Goal: Task Accomplishment & Management: Manage account settings

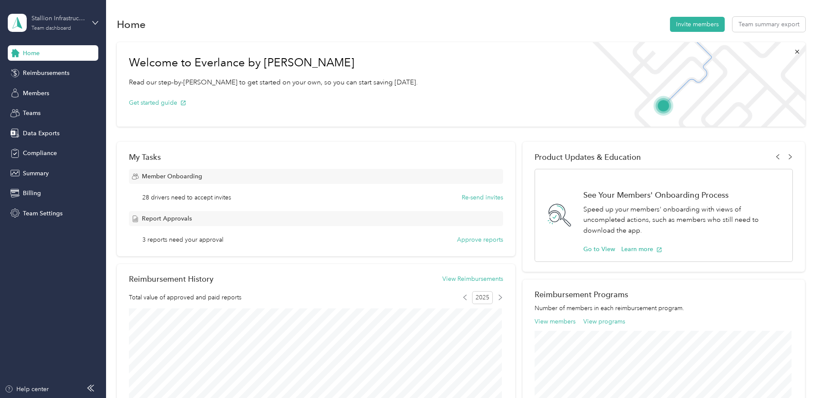
click at [56, 27] on div "Team dashboard" at bounding box center [51, 28] width 40 height 5
click at [56, 313] on aside "Stallion Infrastructure Services Team dashboard Home Reimbursements Members Tea…" at bounding box center [53, 199] width 106 height 398
click at [39, 94] on span "Members" at bounding box center [36, 93] width 26 height 9
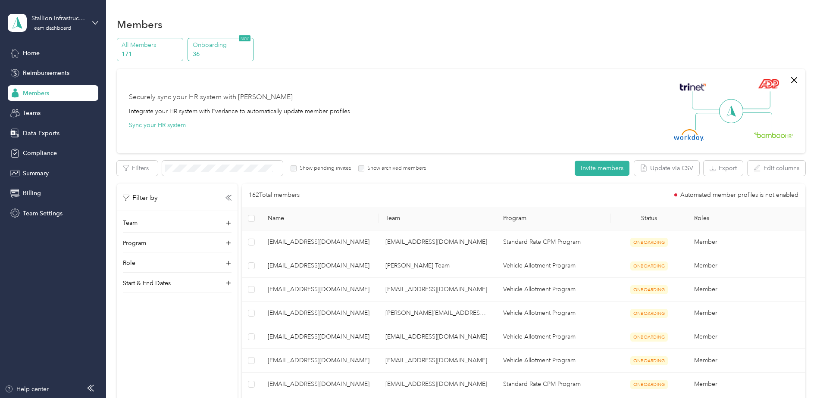
click at [230, 50] on p "36" at bounding box center [222, 54] width 59 height 9
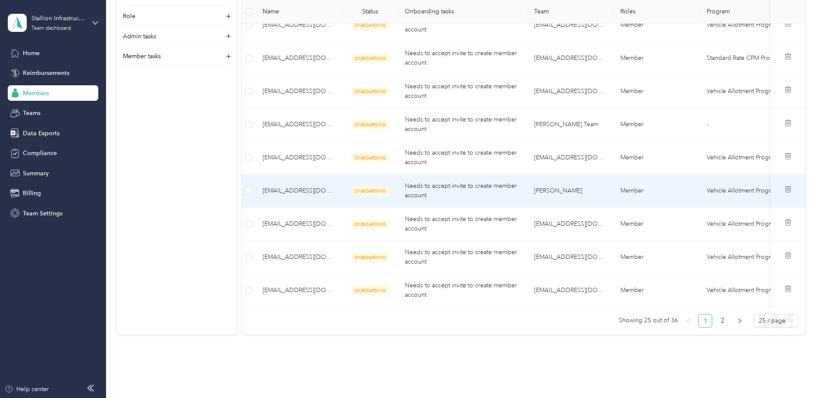
scroll to position [948, 0]
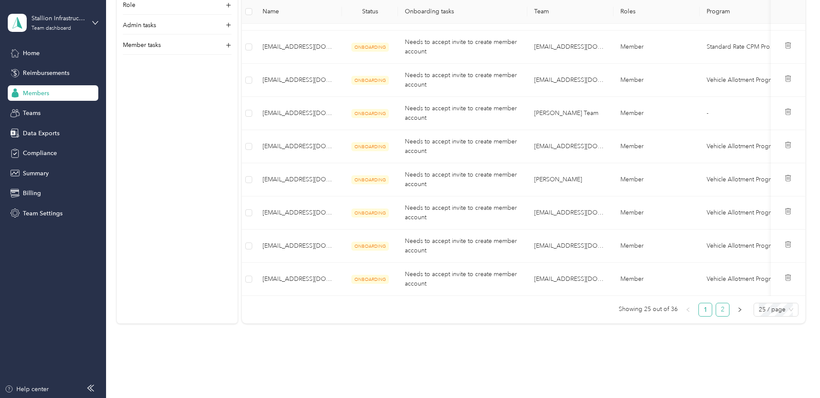
click at [724, 316] on link "2" at bounding box center [722, 309] width 13 height 13
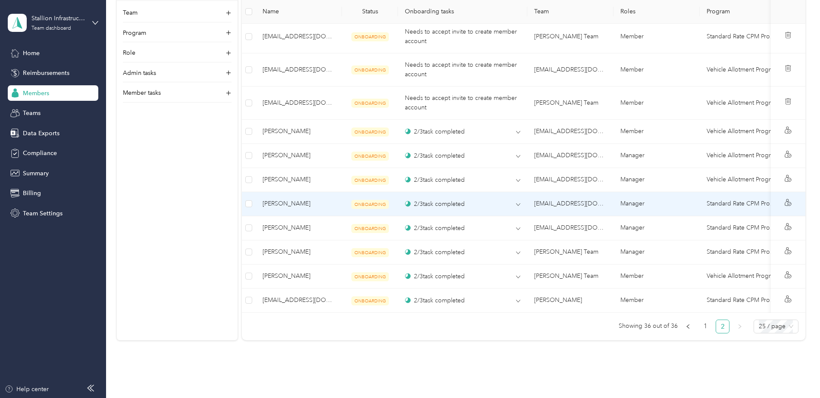
scroll to position [396, 0]
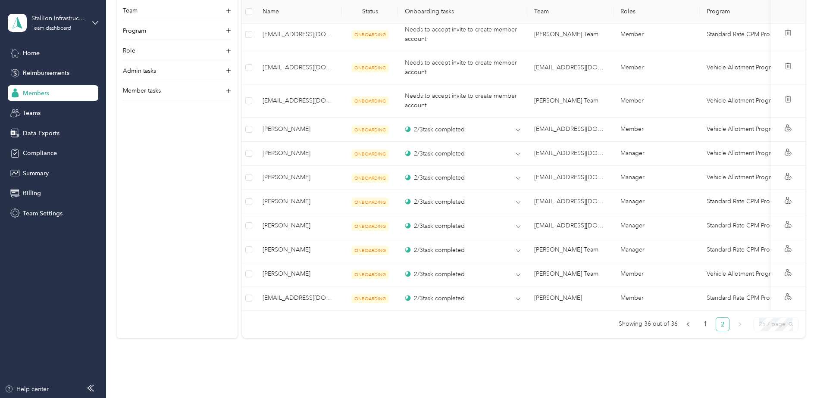
click at [790, 331] on span "25 / page" at bounding box center [775, 324] width 34 height 13
click at [767, 360] on div "50 / page" at bounding box center [775, 355] width 31 height 9
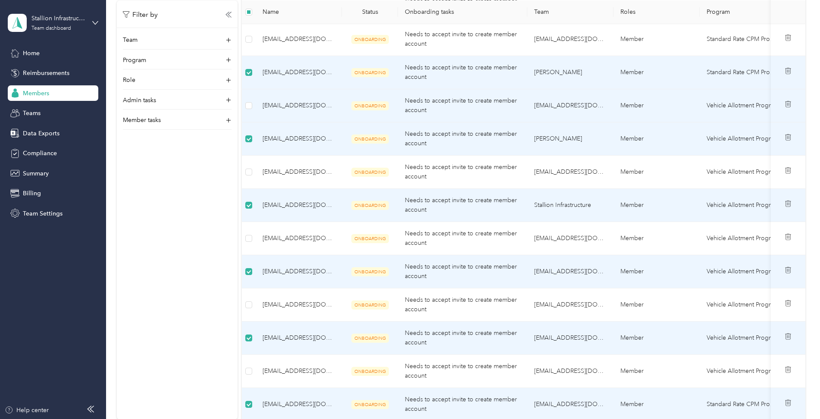
scroll to position [602, 0]
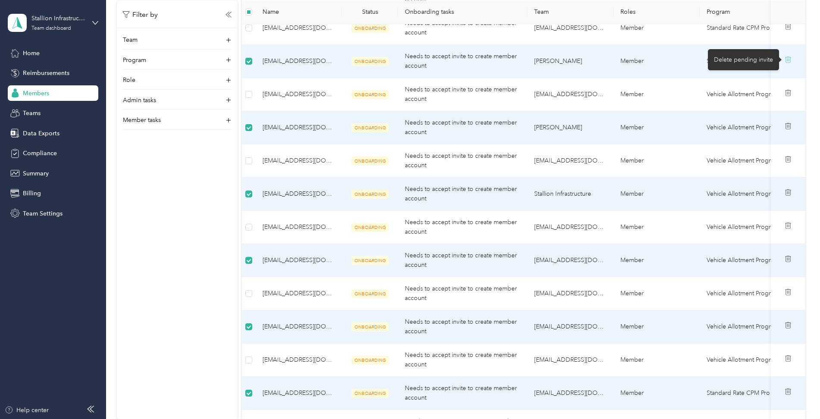
click at [787, 59] on icon at bounding box center [787, 60] width 0 height 3
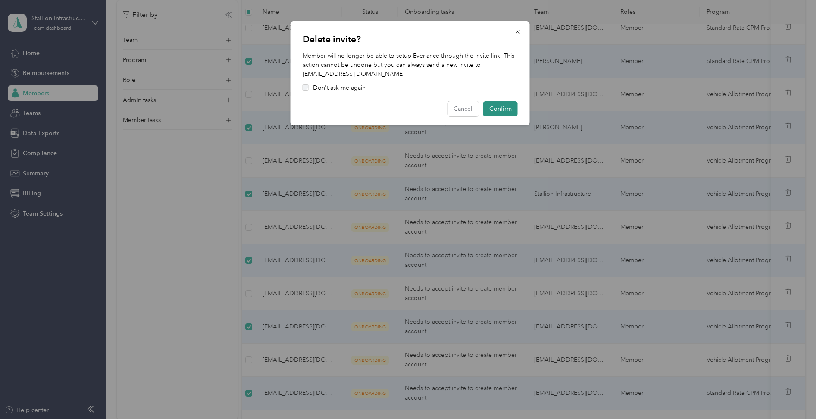
click at [503, 108] on button "Confirm" at bounding box center [500, 108] width 34 height 15
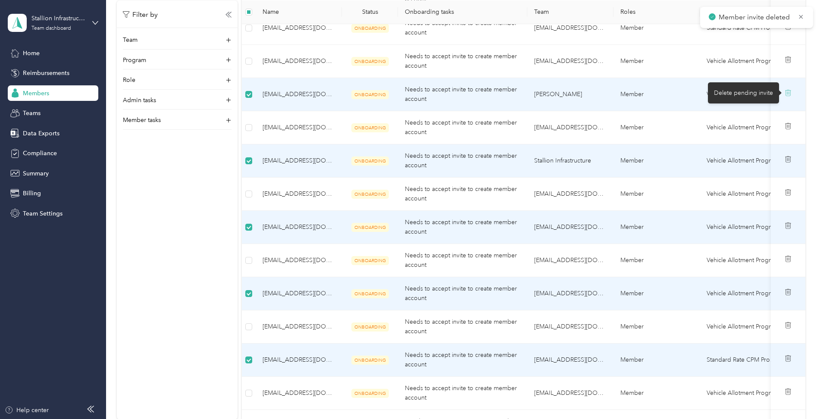
click at [785, 93] on icon at bounding box center [787, 92] width 7 height 7
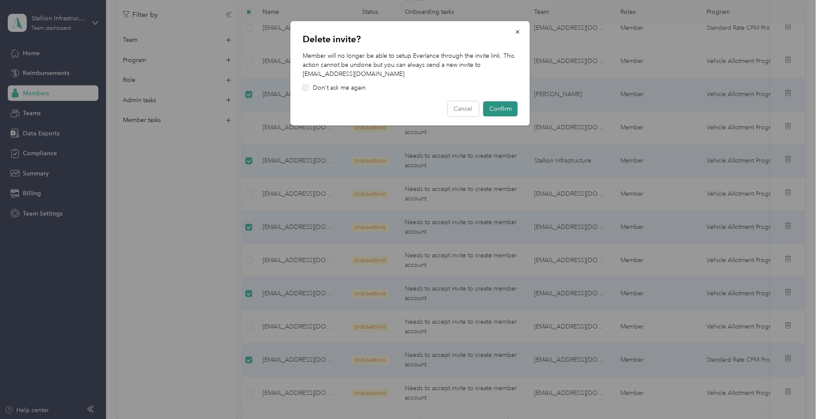
click at [493, 109] on button "Confirm" at bounding box center [500, 108] width 34 height 15
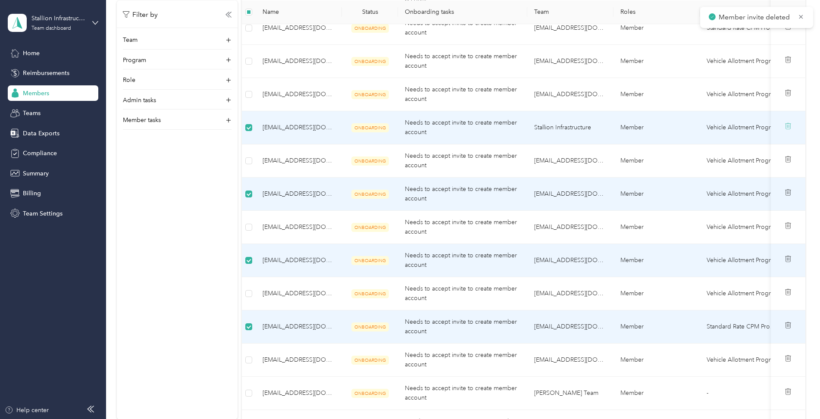
click at [786, 126] on icon at bounding box center [787, 125] width 7 height 7
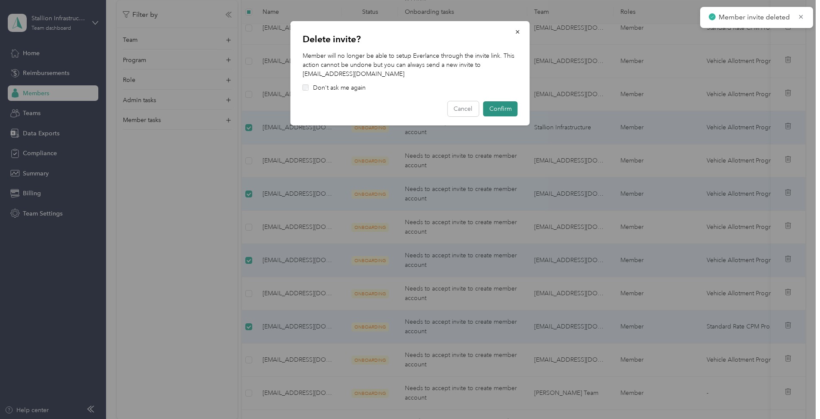
click at [507, 107] on button "Confirm" at bounding box center [500, 108] width 34 height 15
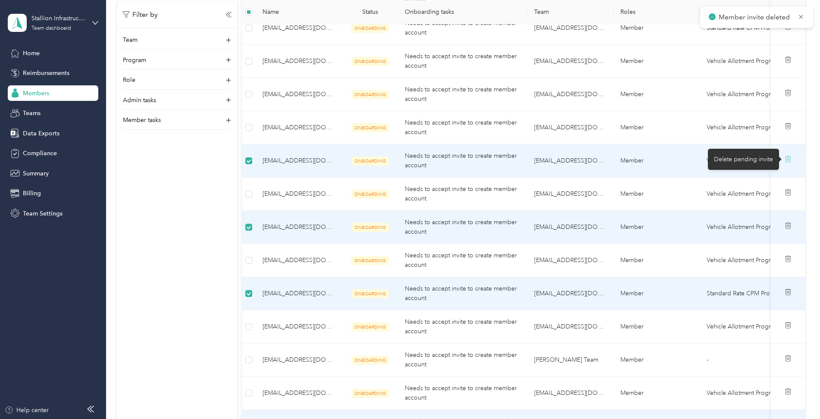
click at [786, 162] on icon at bounding box center [788, 159] width 6 height 6
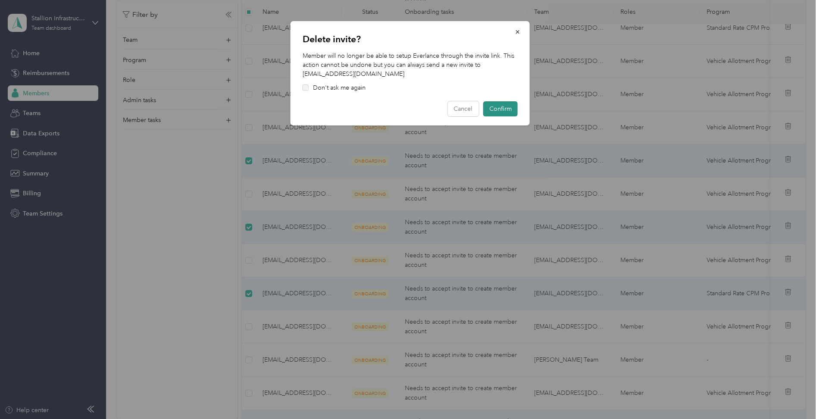
click at [495, 109] on button "Confirm" at bounding box center [500, 108] width 34 height 15
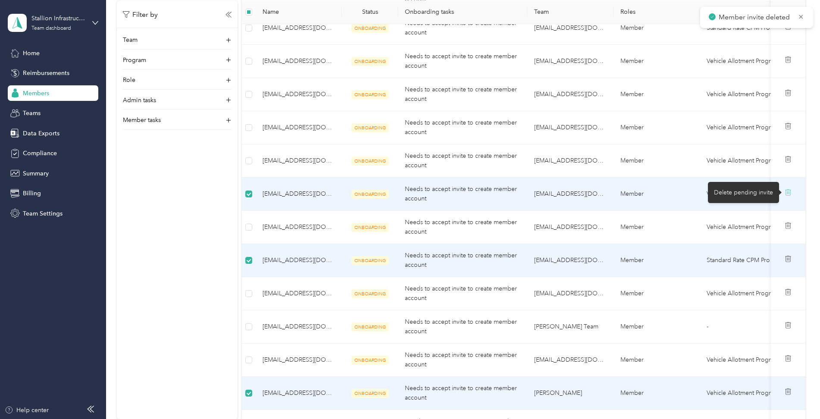
click at [785, 191] on icon at bounding box center [787, 192] width 7 height 7
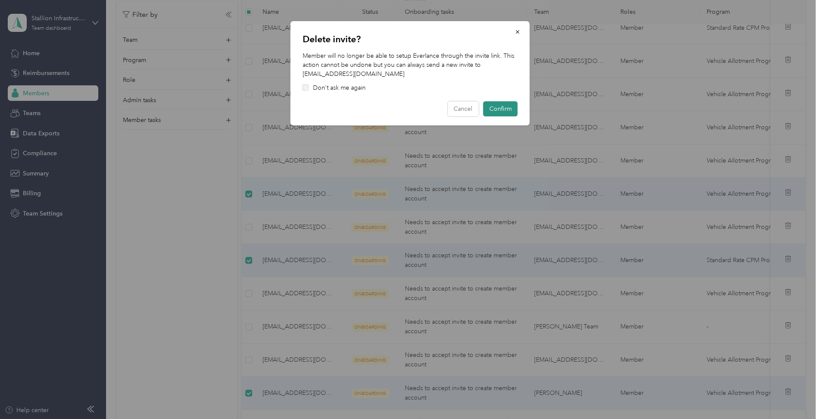
click at [504, 109] on button "Confirm" at bounding box center [500, 108] width 34 height 15
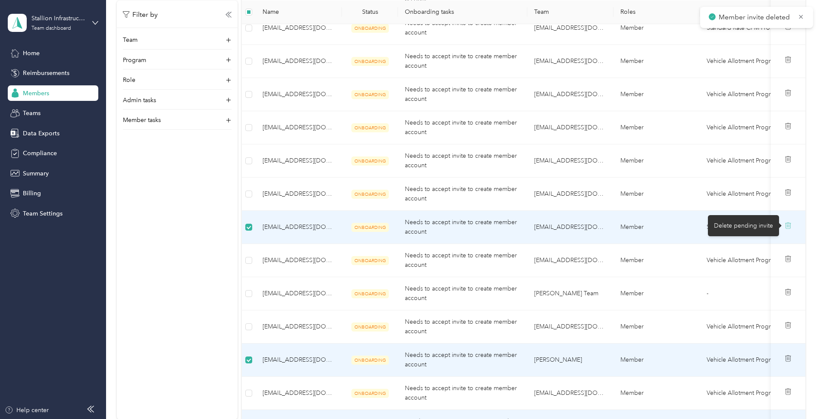
click at [784, 225] on icon at bounding box center [787, 225] width 7 height 7
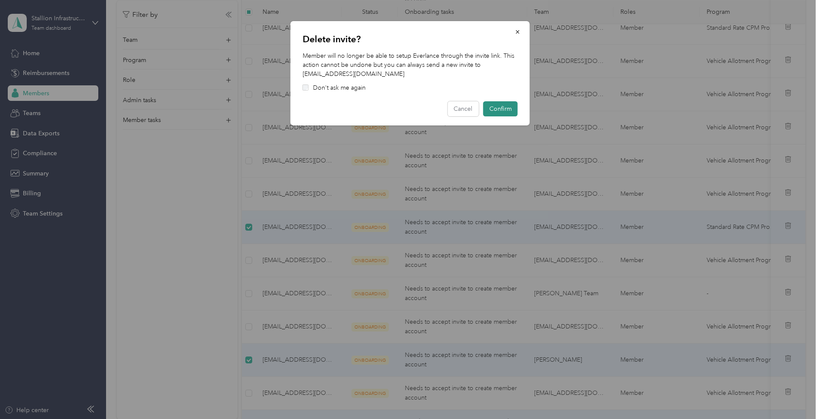
click at [496, 109] on button "Confirm" at bounding box center [500, 108] width 34 height 15
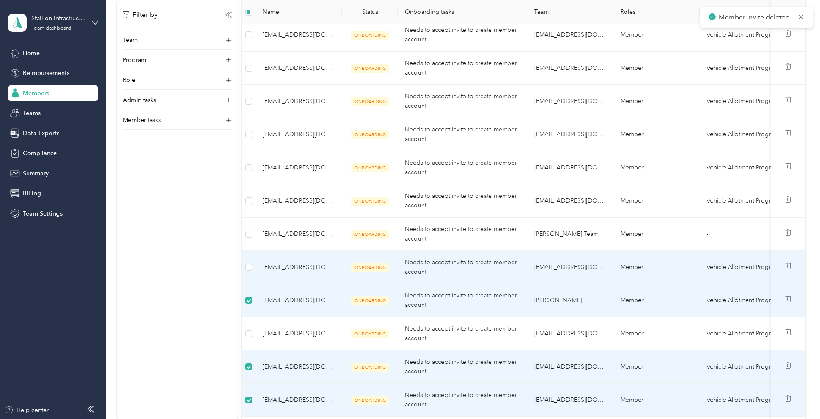
scroll to position [731, 0]
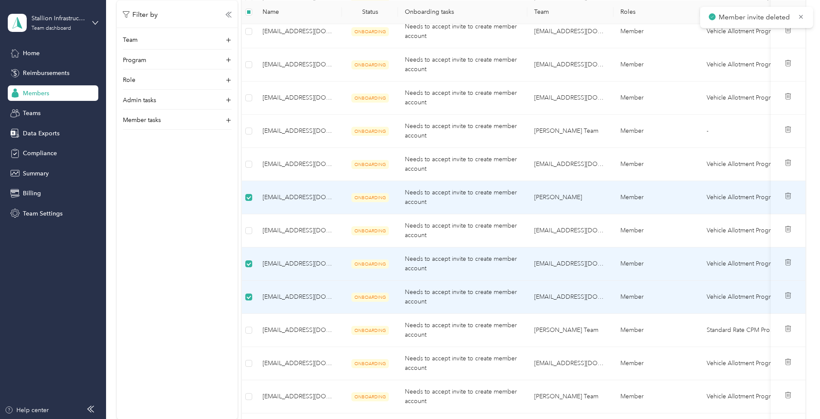
click at [789, 194] on div at bounding box center [787, 197] width 21 height 10
click at [787, 196] on icon at bounding box center [787, 196] width 0 height 3
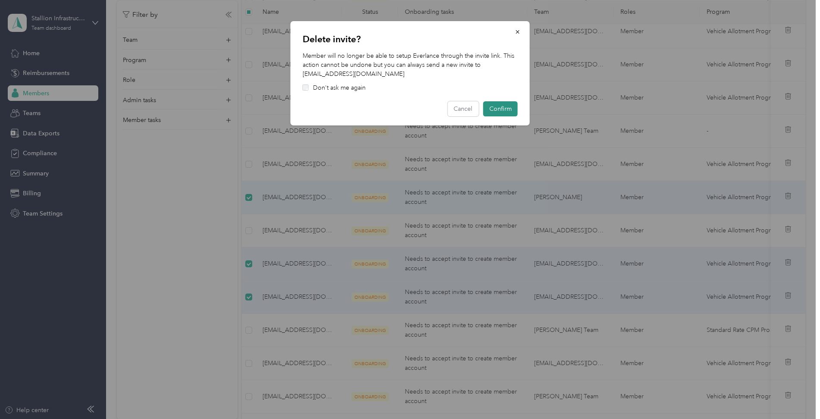
click at [496, 108] on button "Confirm" at bounding box center [500, 108] width 34 height 15
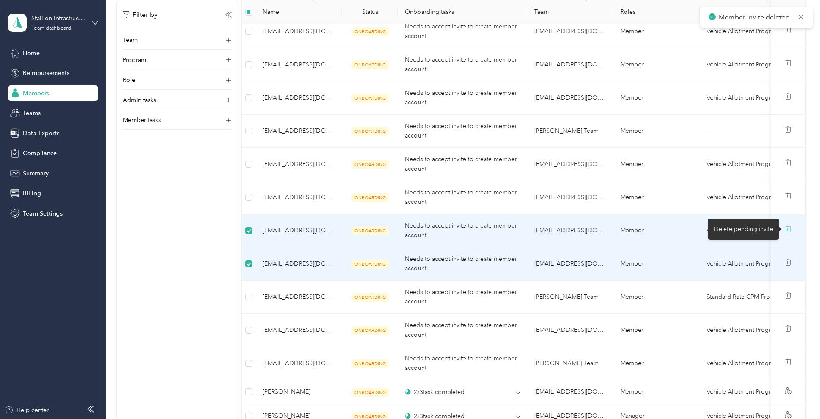
click at [787, 228] on icon at bounding box center [787, 228] width 7 height 7
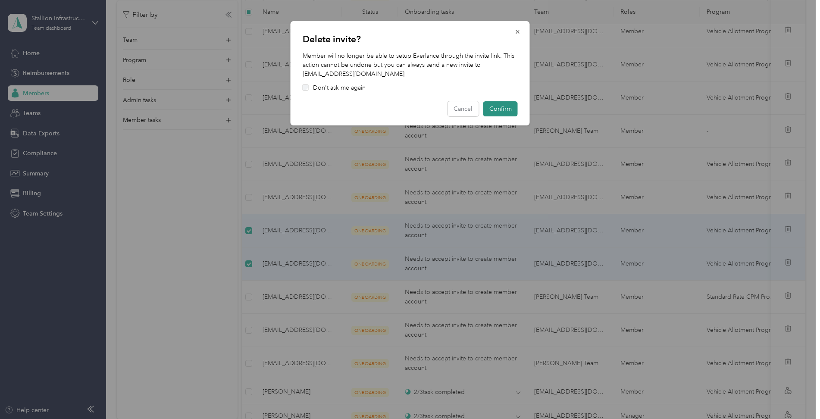
click at [503, 105] on button "Confirm" at bounding box center [500, 108] width 34 height 15
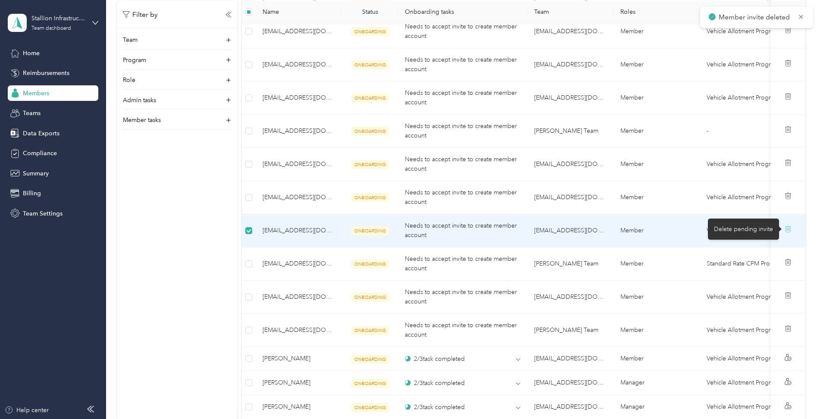
click at [786, 229] on icon at bounding box center [787, 228] width 7 height 7
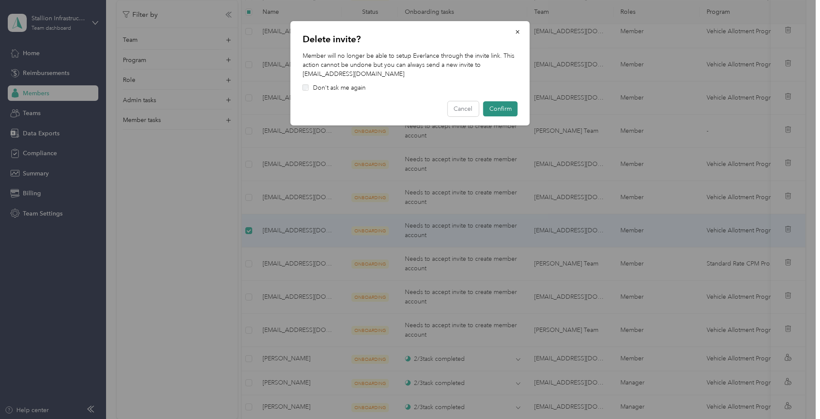
click at [505, 106] on button "Confirm" at bounding box center [500, 108] width 34 height 15
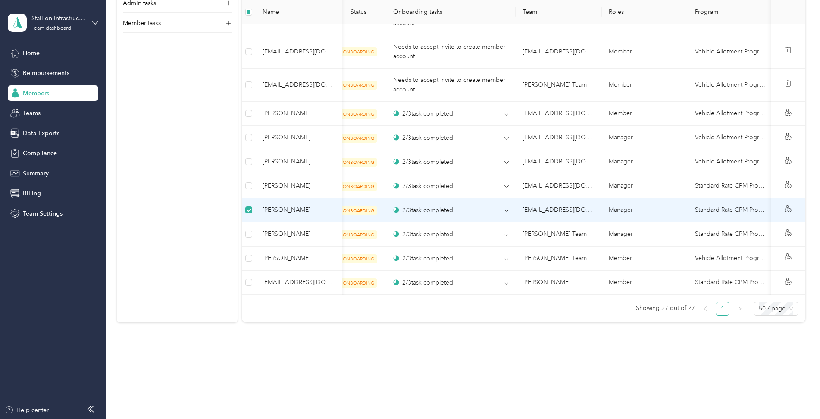
scroll to position [0, 0]
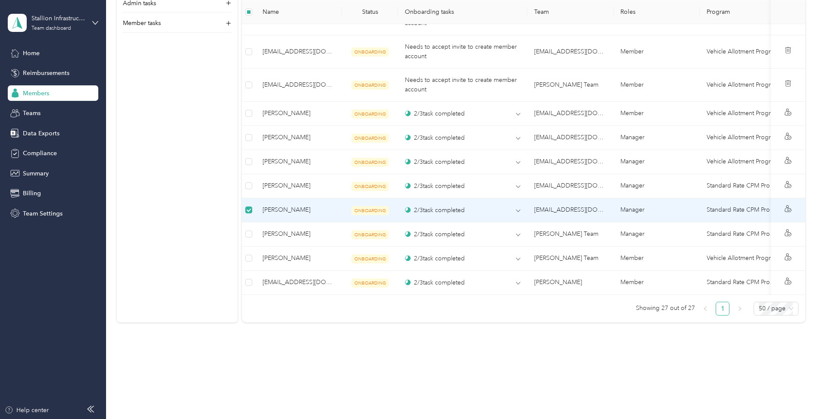
click at [284, 206] on span "Jason Gratton" at bounding box center [298, 209] width 72 height 9
click at [287, 206] on span "Jason Gratton" at bounding box center [298, 209] width 72 height 9
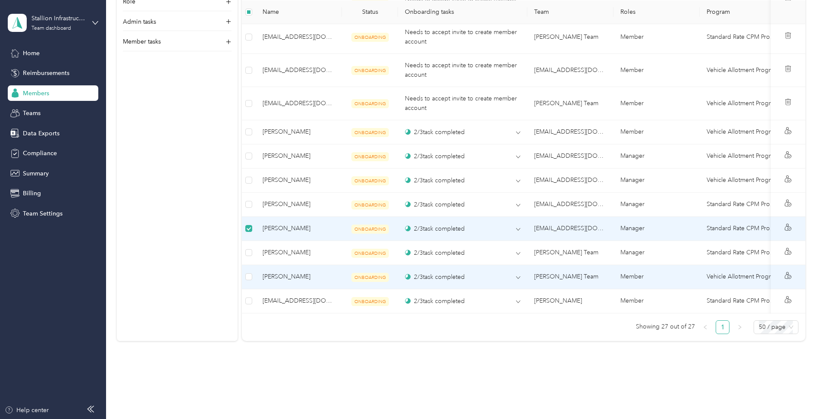
scroll to position [947, 0]
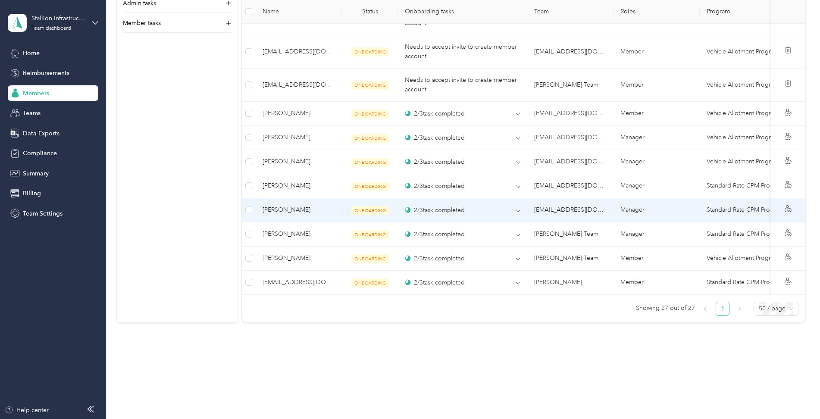
click at [289, 207] on span "Jason Gratton" at bounding box center [298, 209] width 72 height 9
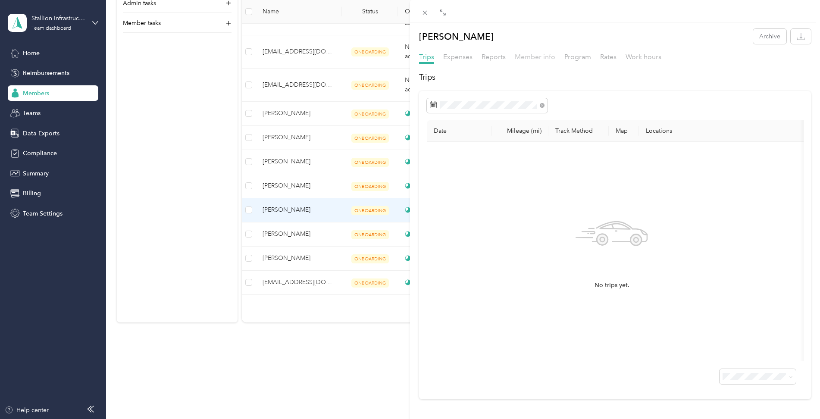
click at [538, 59] on span "Member info" at bounding box center [535, 57] width 41 height 8
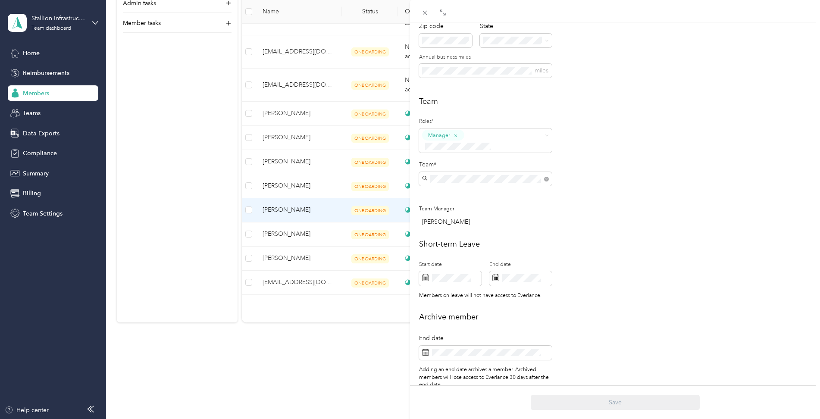
scroll to position [172, 0]
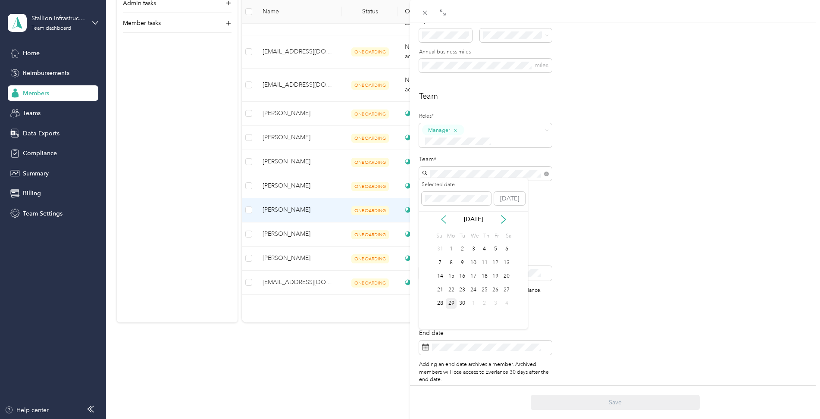
click at [443, 220] on icon at bounding box center [443, 219] width 9 height 9
click at [451, 265] on div "9" at bounding box center [451, 262] width 11 height 11
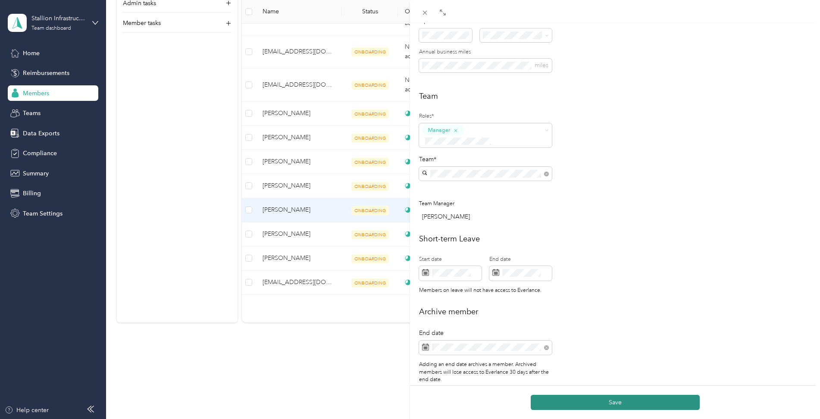
click at [615, 398] on button "Save" at bounding box center [614, 402] width 169 height 15
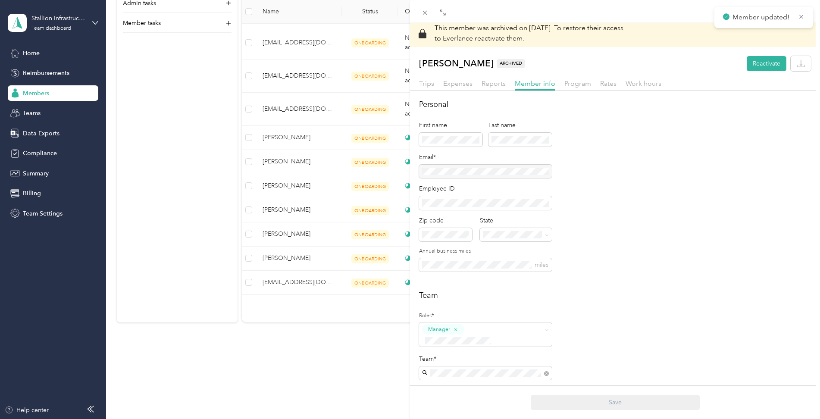
scroll to position [0, 0]
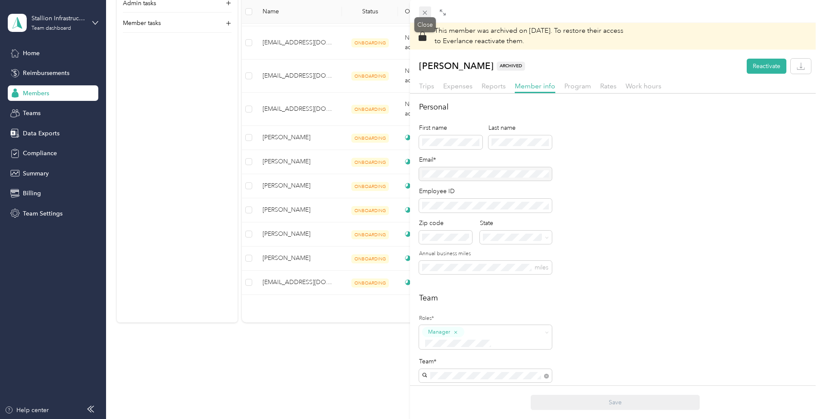
click at [421, 12] on icon at bounding box center [424, 12] width 7 height 7
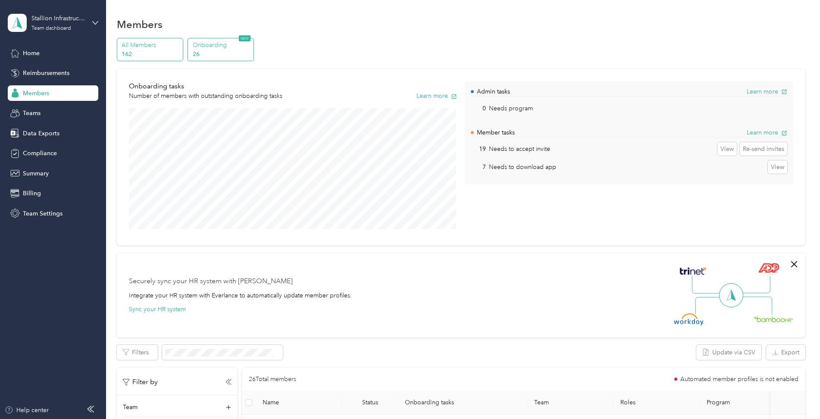
click at [146, 58] on p "162" at bounding box center [151, 54] width 59 height 9
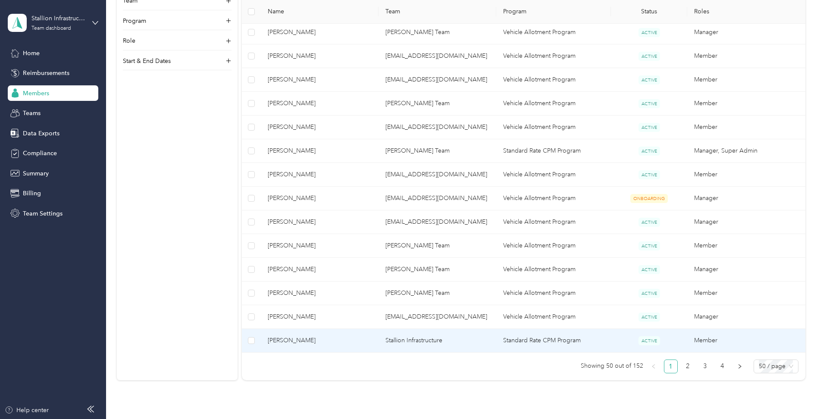
scroll to position [1077, 0]
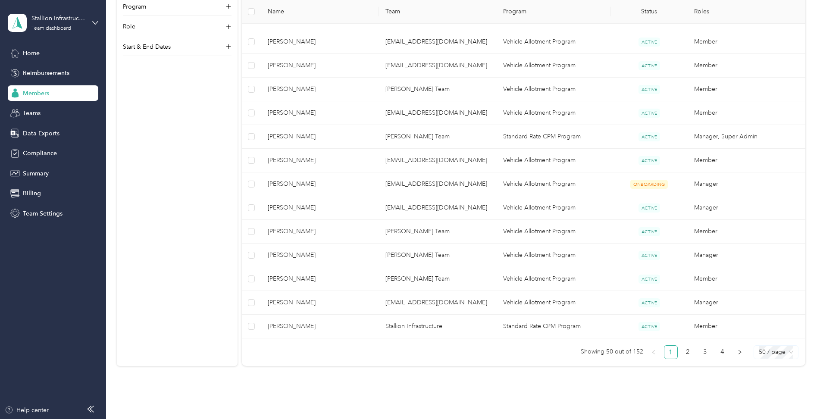
drag, startPoint x: 768, startPoint y: 352, endPoint x: 763, endPoint y: 353, distance: 5.3
click at [763, 353] on span "50 / page" at bounding box center [775, 352] width 34 height 13
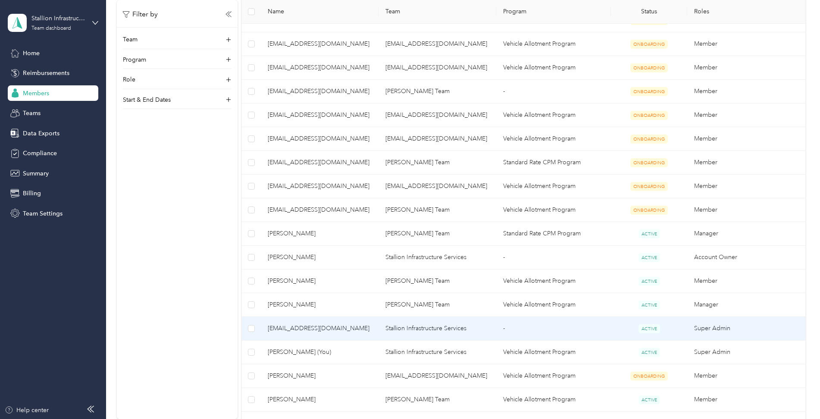
scroll to position [474, 0]
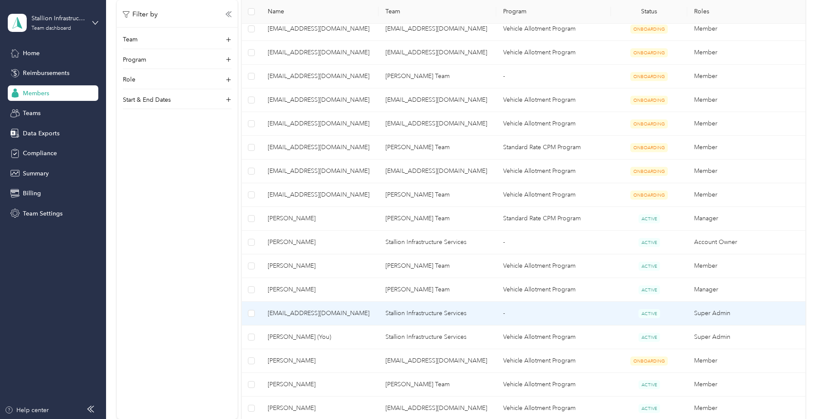
click at [333, 312] on span "[EMAIL_ADDRESS][DOMAIN_NAME]" at bounding box center [320, 313] width 104 height 9
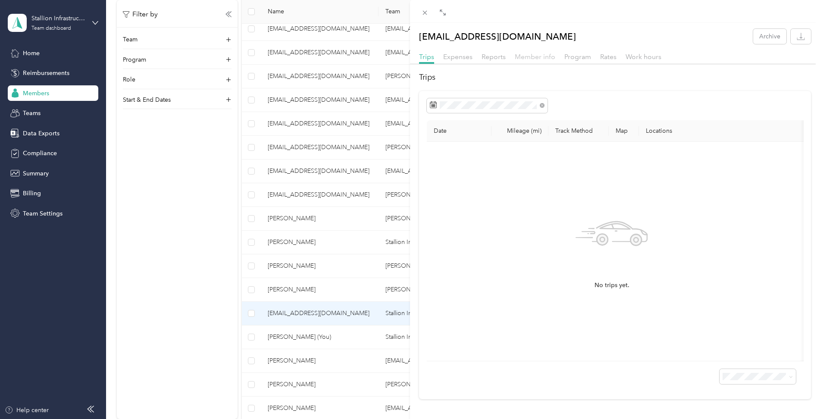
click at [537, 59] on span "Member info" at bounding box center [535, 57] width 41 height 8
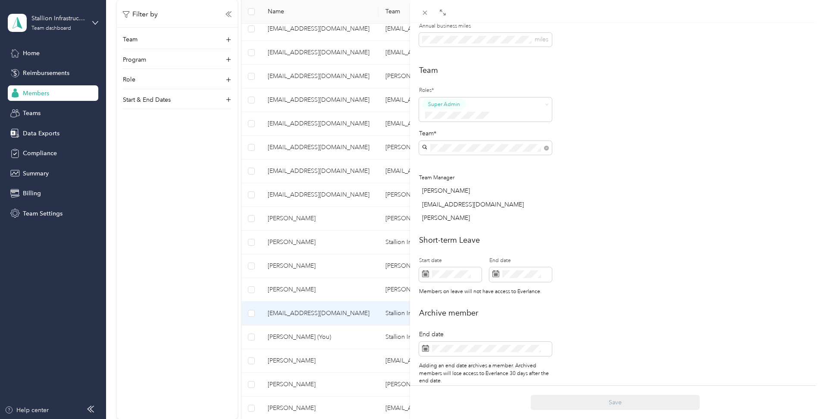
scroll to position [212, 0]
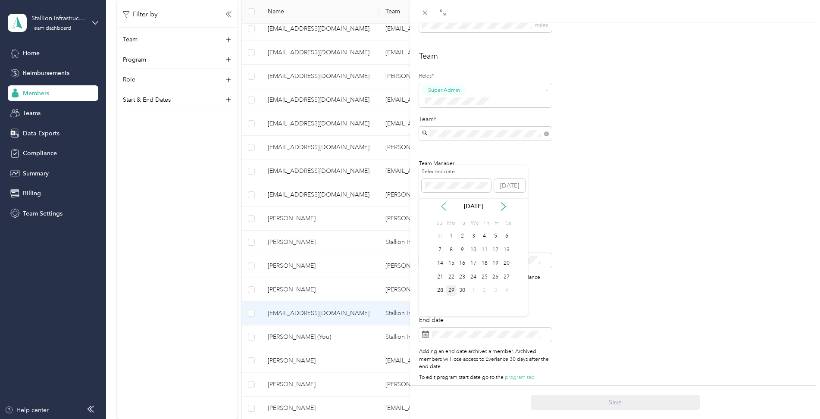
click at [444, 207] on icon at bounding box center [443, 206] width 9 height 9
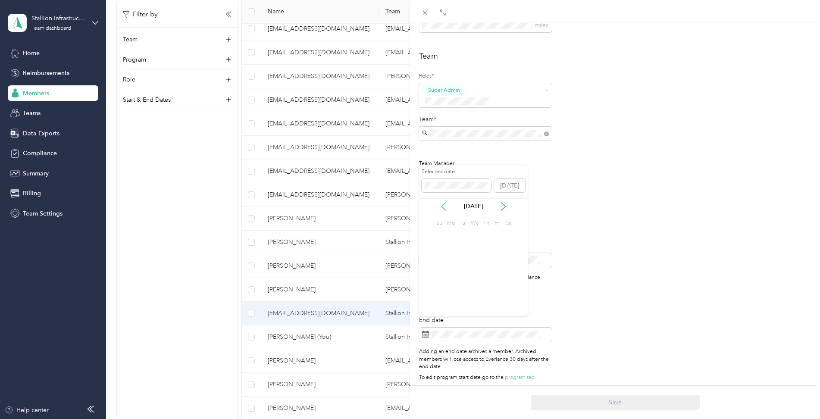
click at [444, 207] on icon at bounding box center [443, 206] width 9 height 9
click at [462, 290] on div "31" at bounding box center [461, 290] width 11 height 11
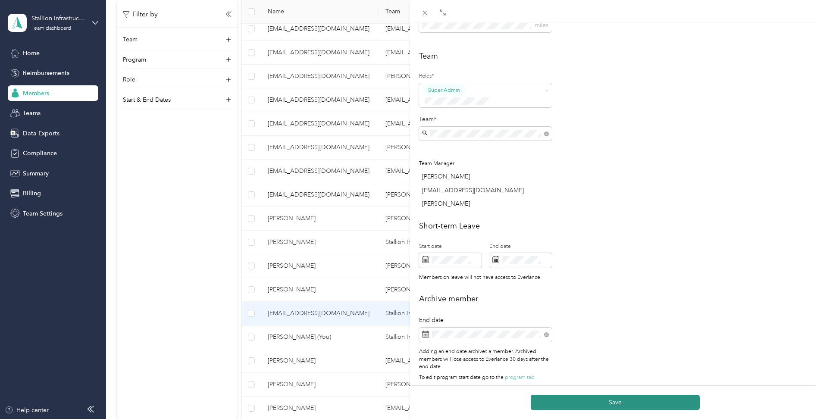
click at [638, 406] on button "Save" at bounding box center [614, 402] width 169 height 15
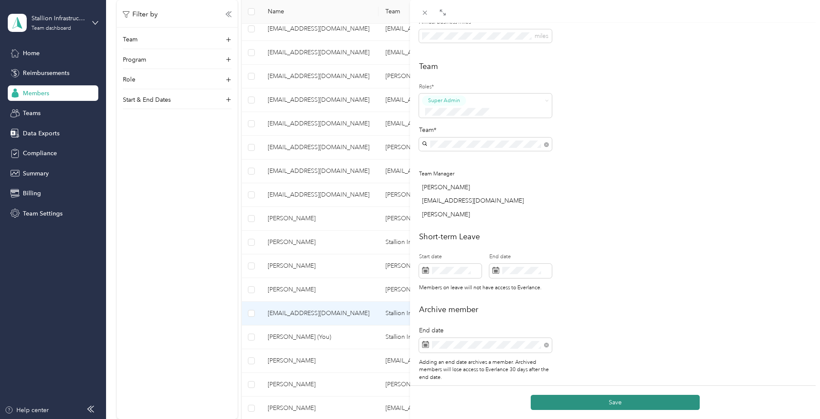
scroll to position [223, 0]
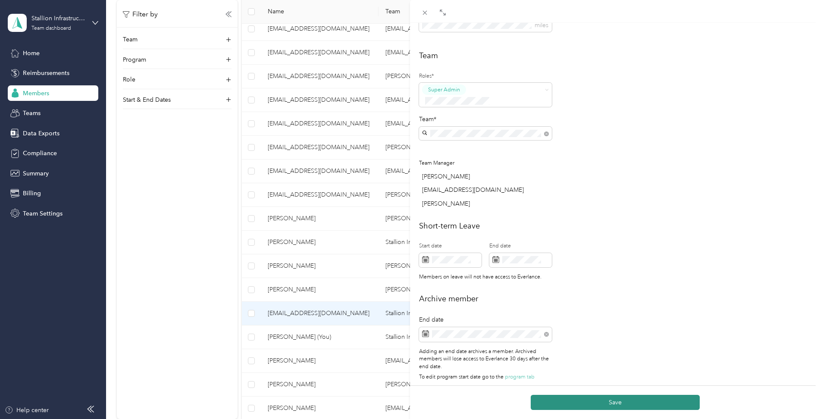
click at [622, 403] on button "Save" at bounding box center [614, 402] width 169 height 15
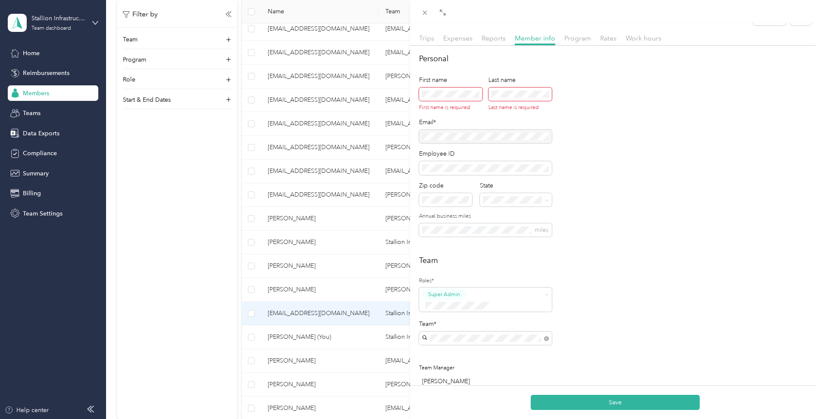
scroll to position [0, 0]
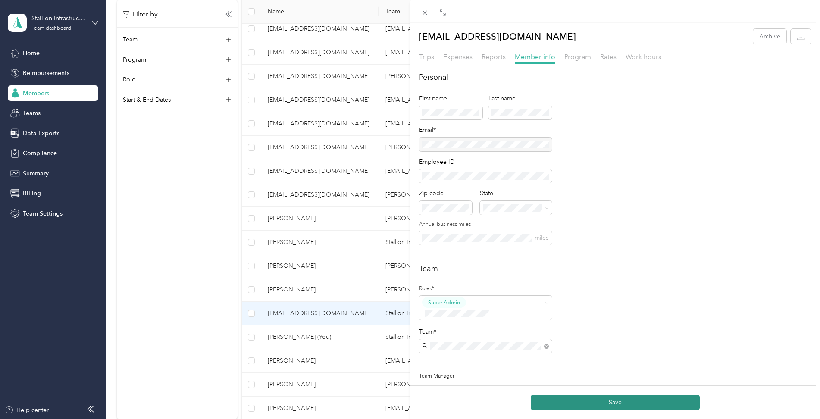
click at [604, 402] on button "Save" at bounding box center [614, 402] width 169 height 15
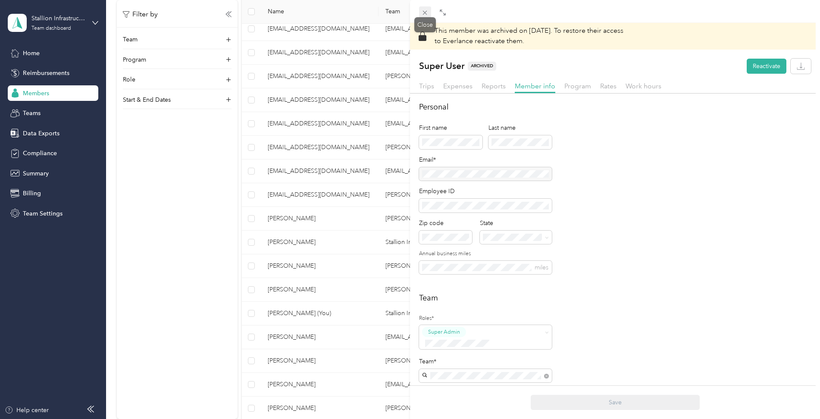
click at [422, 12] on icon at bounding box center [424, 12] width 7 height 7
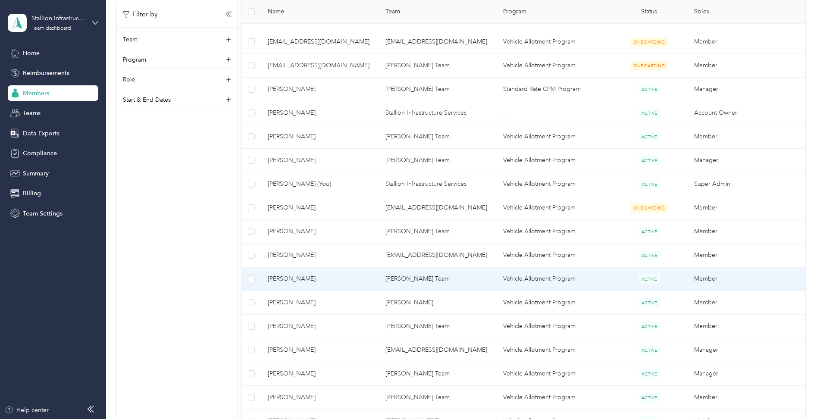
scroll to position [646, 0]
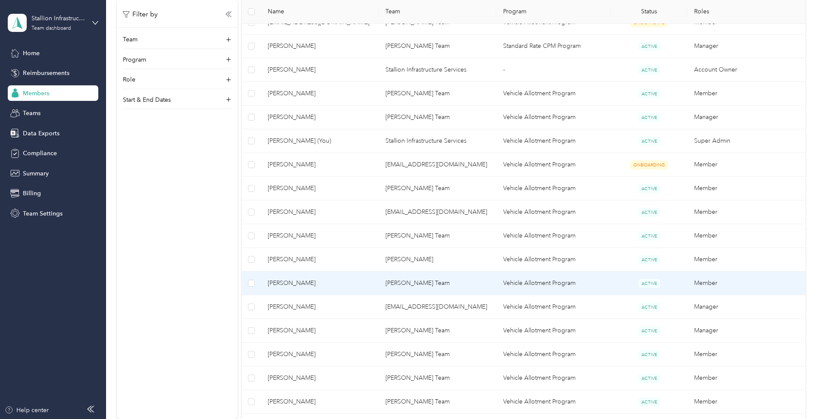
click at [293, 282] on span "[PERSON_NAME]" at bounding box center [320, 282] width 104 height 9
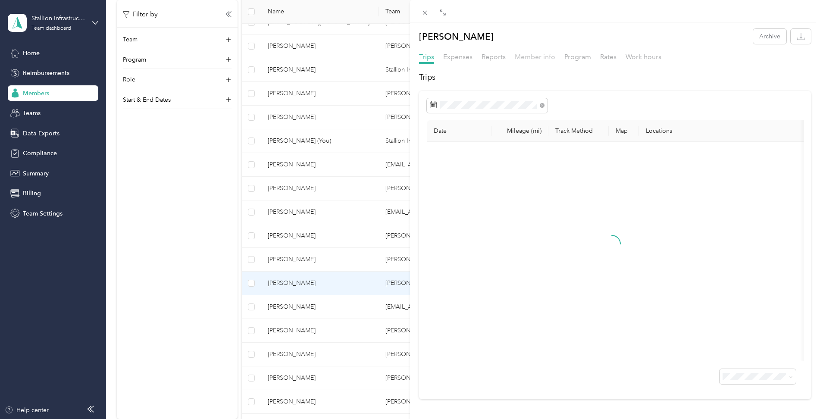
click at [529, 53] on span "Member info" at bounding box center [535, 57] width 41 height 8
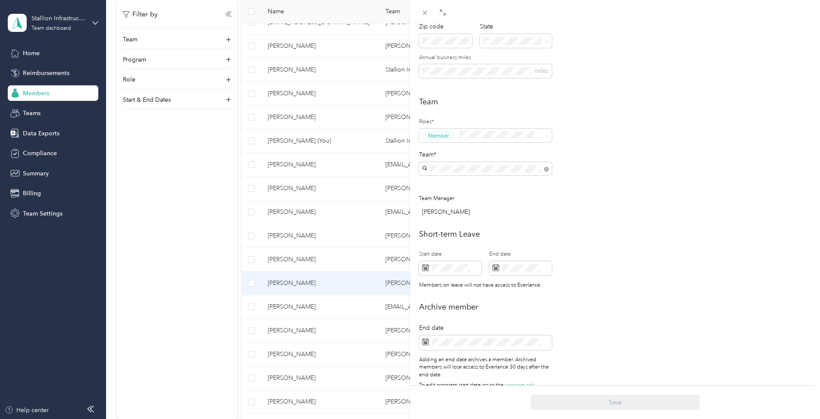
scroll to position [215, 0]
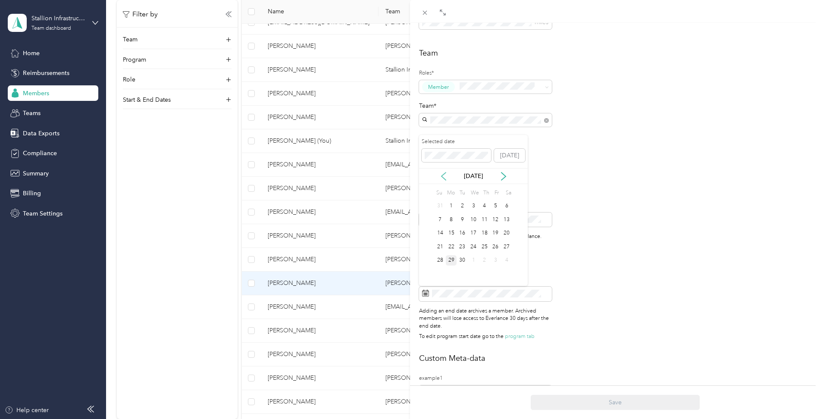
click at [446, 176] on icon at bounding box center [443, 176] width 9 height 9
click at [440, 181] on div "[DATE]" at bounding box center [473, 176] width 109 height 16
click at [442, 177] on icon at bounding box center [443, 176] width 4 height 8
click at [441, 178] on icon at bounding box center [443, 176] width 9 height 9
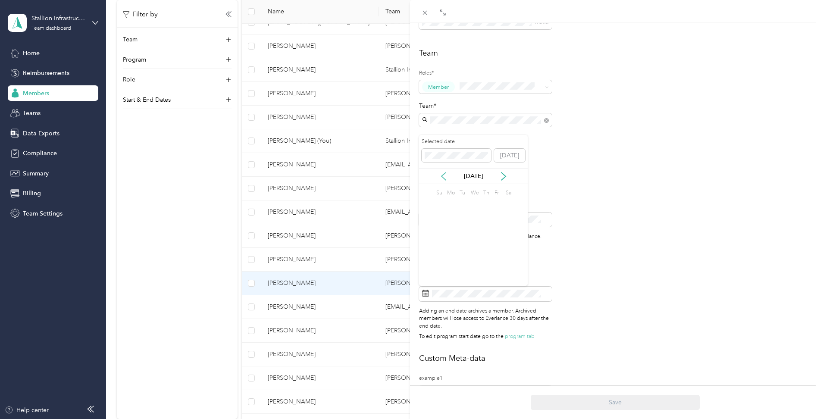
click at [441, 178] on icon at bounding box center [443, 176] width 9 height 9
click at [451, 274] on div "31" at bounding box center [451, 273] width 11 height 11
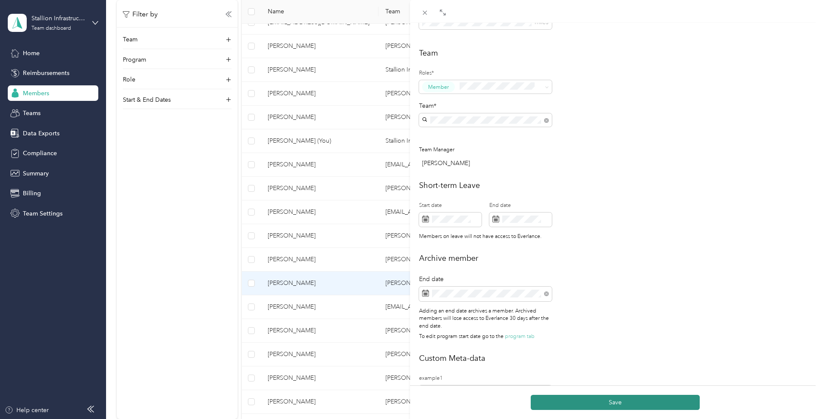
click at [557, 399] on button "Save" at bounding box center [614, 402] width 169 height 15
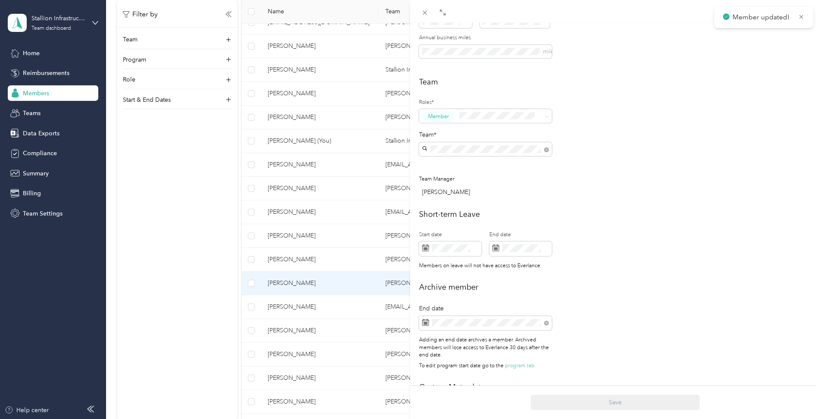
scroll to position [245, 0]
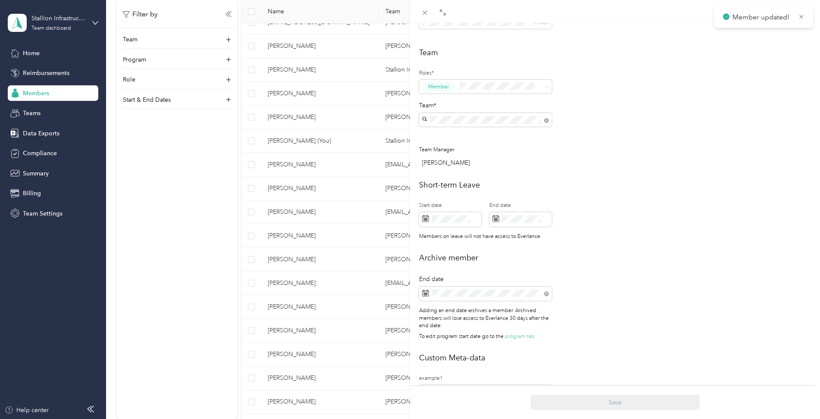
click at [147, 287] on div "This member was archived on [DATE] . To restore their access to Everlance react…" at bounding box center [410, 209] width 820 height 419
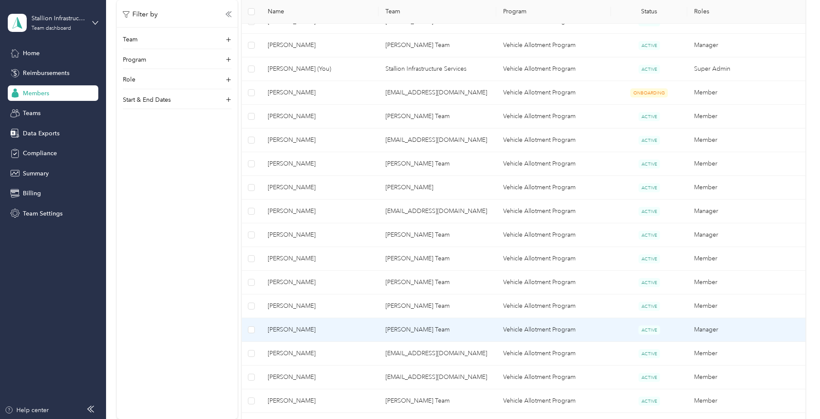
scroll to position [733, 0]
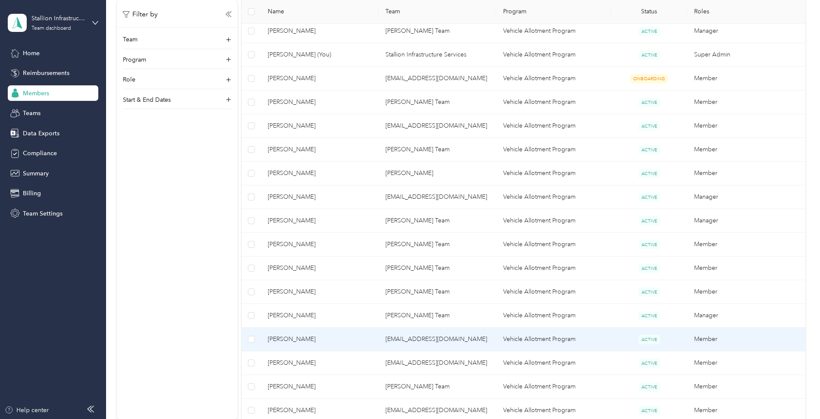
click at [302, 340] on span "[PERSON_NAME]" at bounding box center [320, 338] width 104 height 9
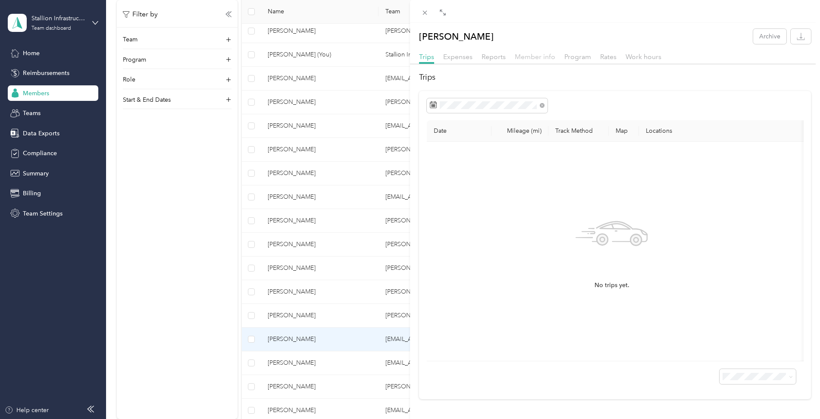
click at [537, 57] on span "Member info" at bounding box center [535, 57] width 41 height 8
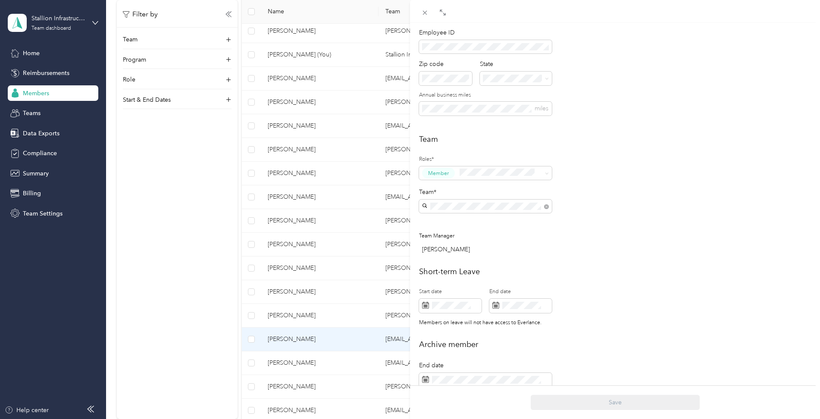
scroll to position [215, 0]
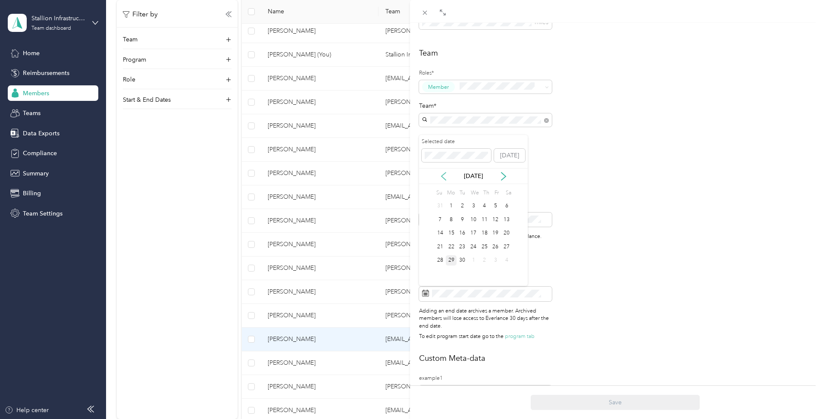
click at [442, 177] on icon at bounding box center [443, 176] width 4 height 8
click at [442, 176] on icon at bounding box center [443, 176] width 4 height 8
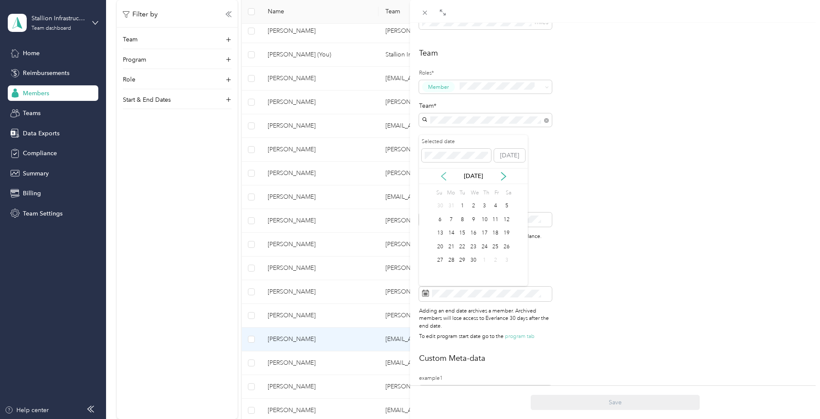
click at [442, 176] on icon at bounding box center [443, 176] width 4 height 8
click at [452, 274] on div "31" at bounding box center [451, 273] width 11 height 11
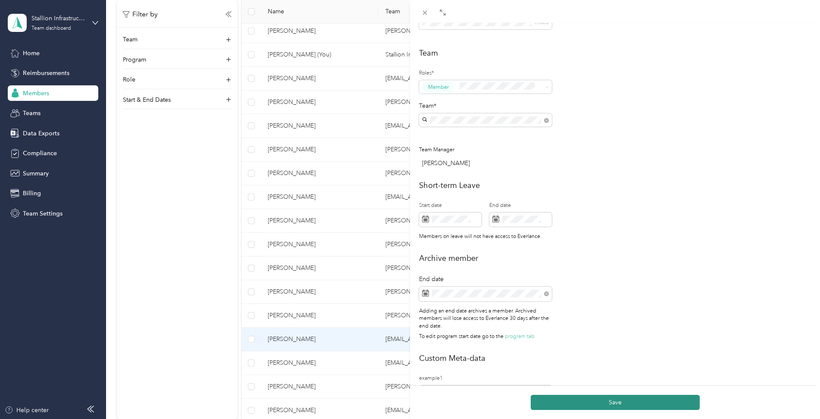
click at [632, 401] on button "Save" at bounding box center [614, 402] width 169 height 15
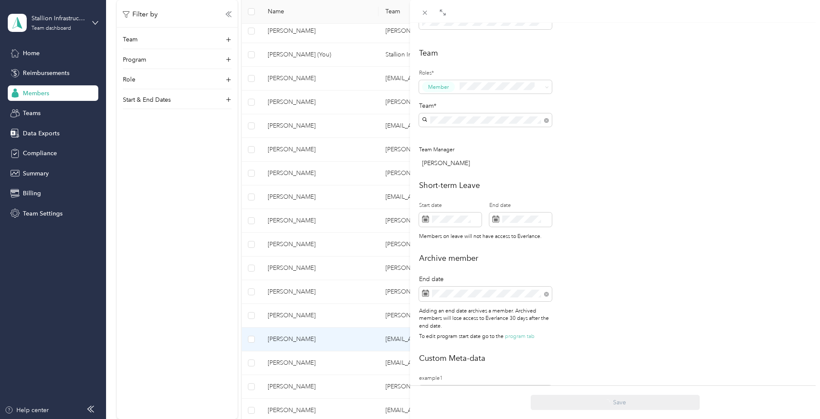
scroll to position [245, 0]
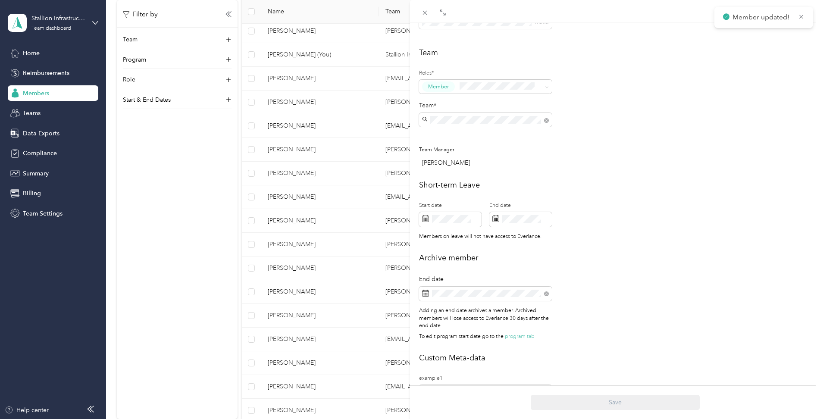
click at [163, 303] on div "This member was archived on [DATE] . To restore their access to Everlance react…" at bounding box center [410, 209] width 820 height 419
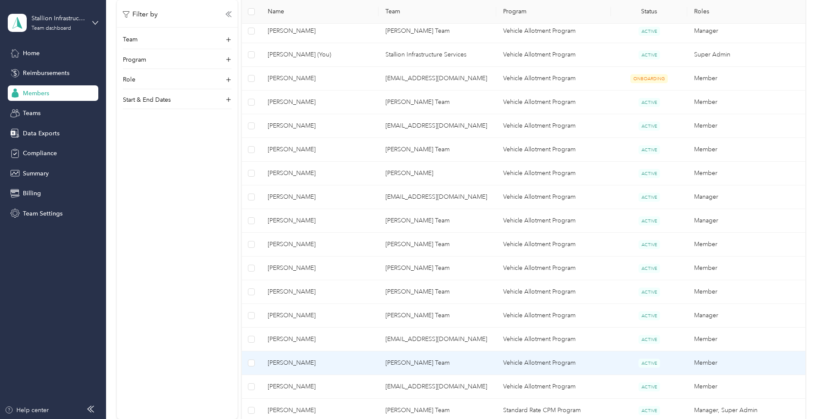
click at [294, 361] on span "[PERSON_NAME]" at bounding box center [320, 362] width 104 height 9
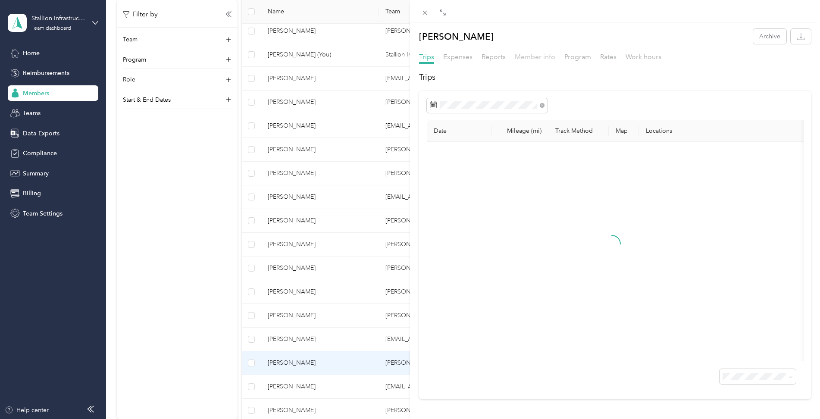
click at [527, 54] on span "Member info" at bounding box center [535, 57] width 41 height 8
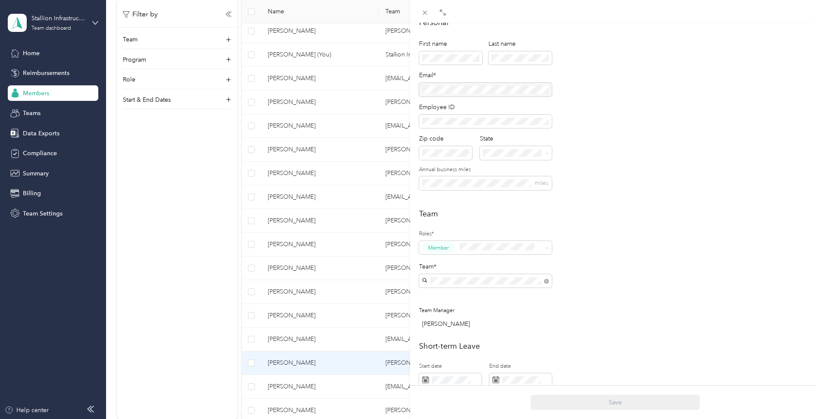
scroll to position [172, 0]
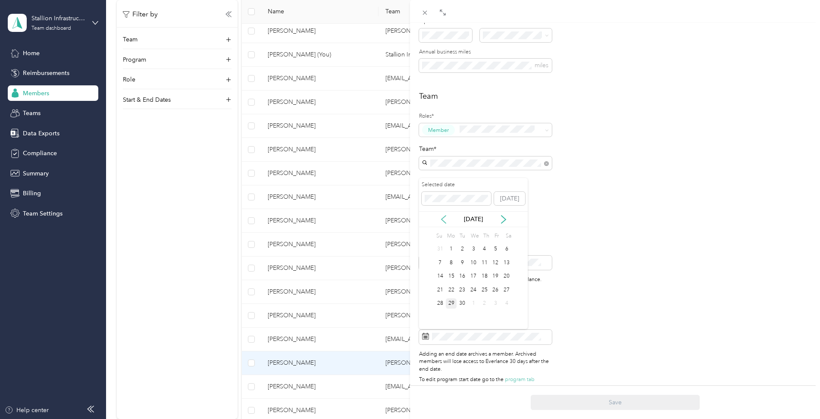
click at [445, 222] on icon at bounding box center [443, 219] width 4 height 8
click at [485, 250] on div "1" at bounding box center [484, 249] width 11 height 11
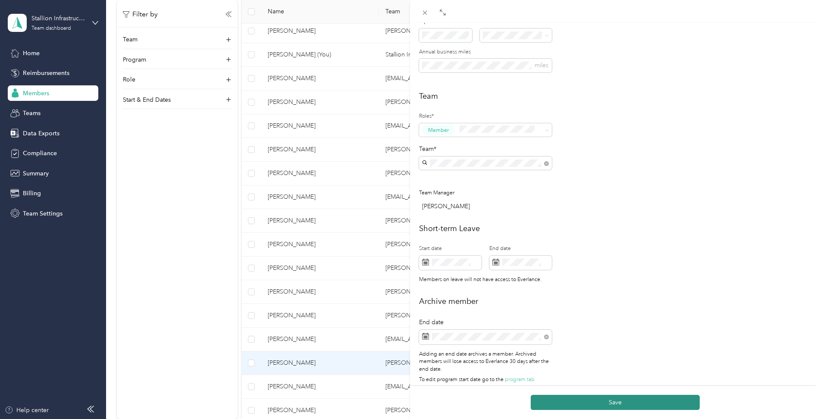
click at [608, 402] on button "Save" at bounding box center [614, 402] width 169 height 15
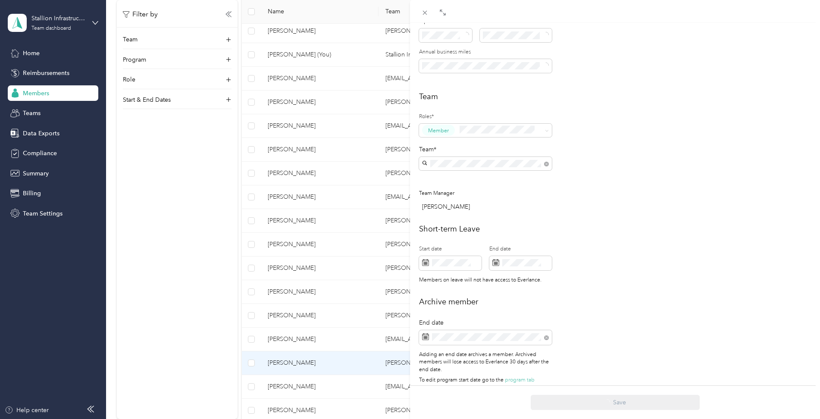
scroll to position [202, 0]
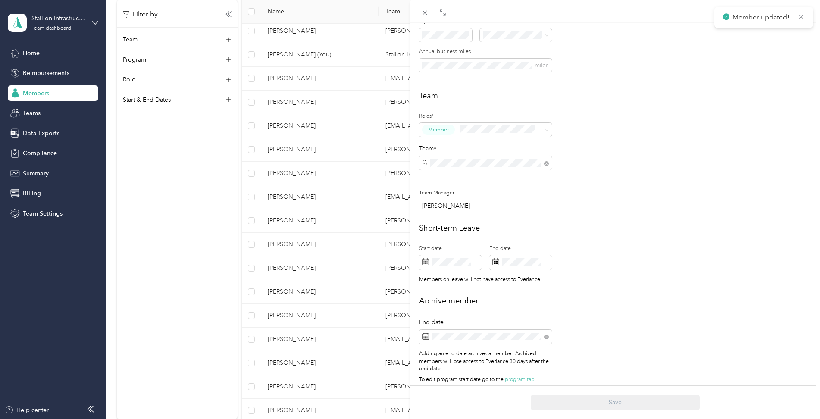
click at [196, 353] on div "This member was archived on [DATE] . To restore their access to Everlance react…" at bounding box center [410, 209] width 820 height 419
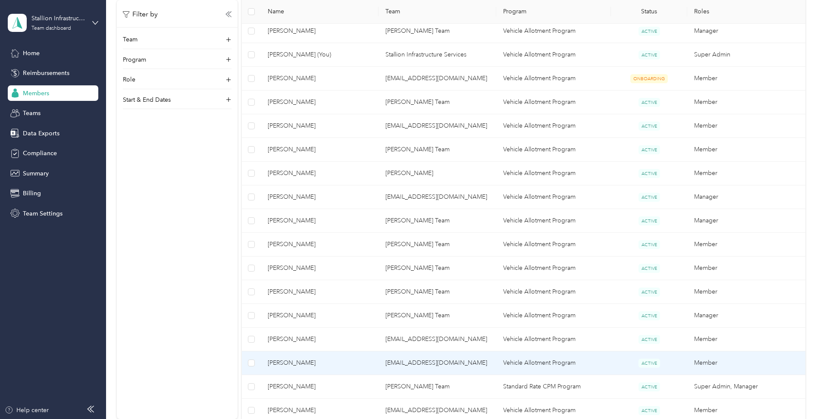
click at [281, 361] on span "[PERSON_NAME]" at bounding box center [320, 362] width 104 height 9
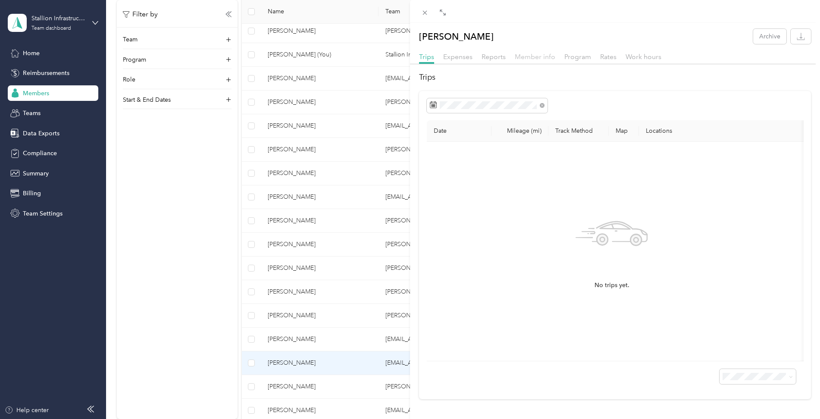
click at [555, 57] on div "Trips Expenses Reports Member info Program Rates Work hours" at bounding box center [615, 58] width 410 height 12
click at [549, 60] on span "Member info" at bounding box center [535, 57] width 41 height 8
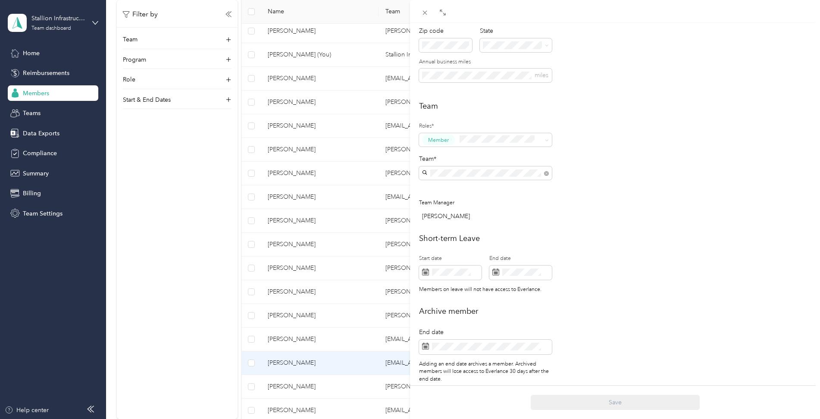
scroll to position [172, 0]
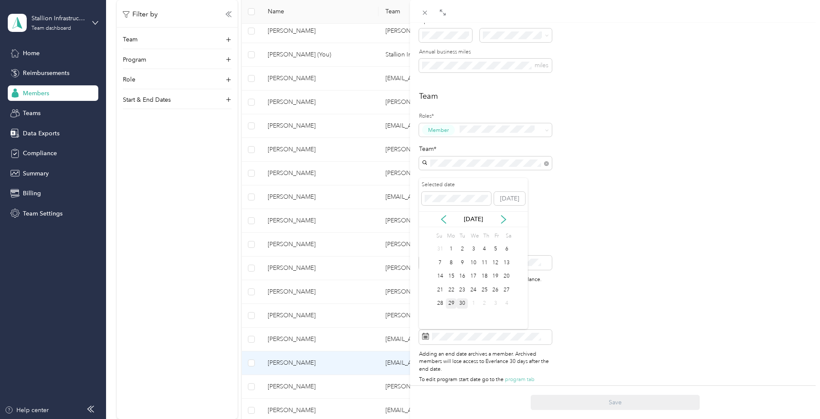
click at [461, 302] on div "30" at bounding box center [461, 303] width 11 height 11
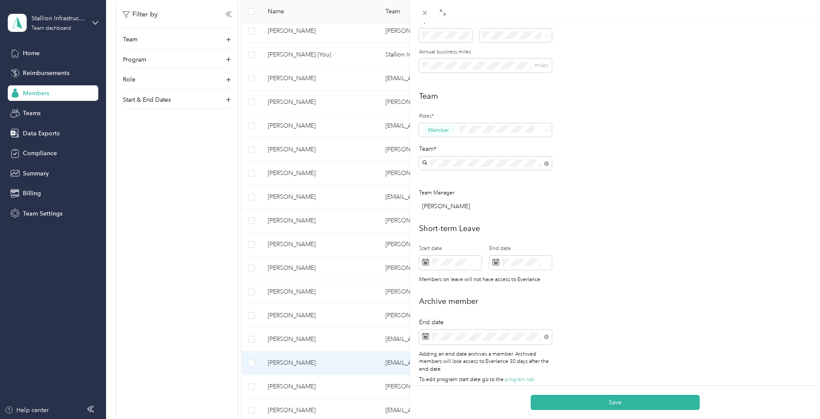
click at [630, 399] on button "Save" at bounding box center [614, 402] width 169 height 15
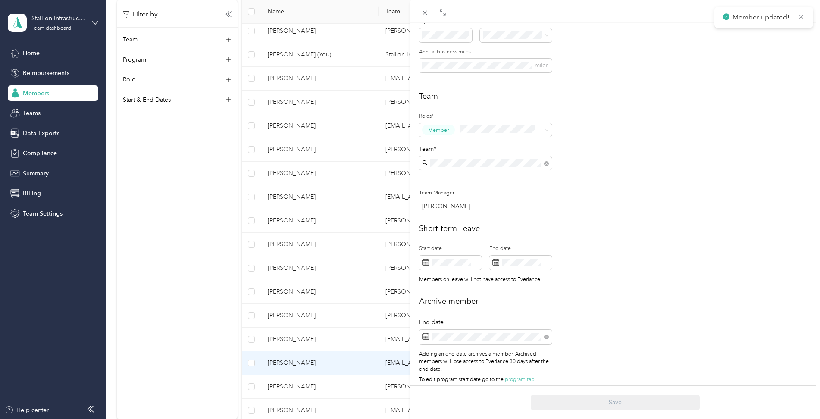
click at [168, 330] on div "[PERSON_NAME] Archive Trips Expenses Reports Member info Program Rates Work hou…" at bounding box center [410, 209] width 820 height 419
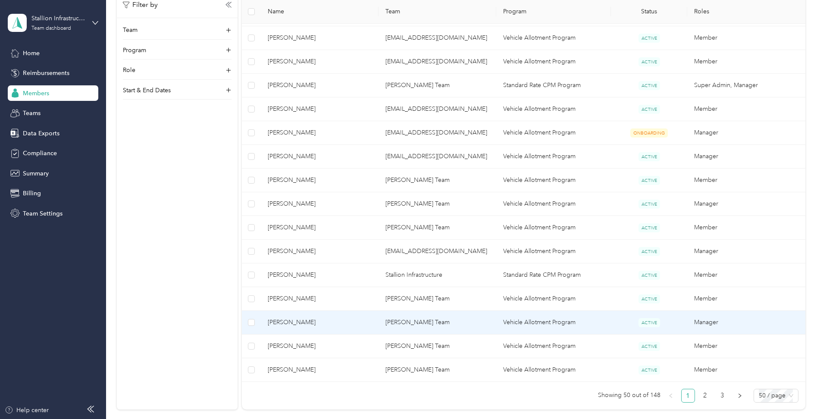
scroll to position [1034, 0]
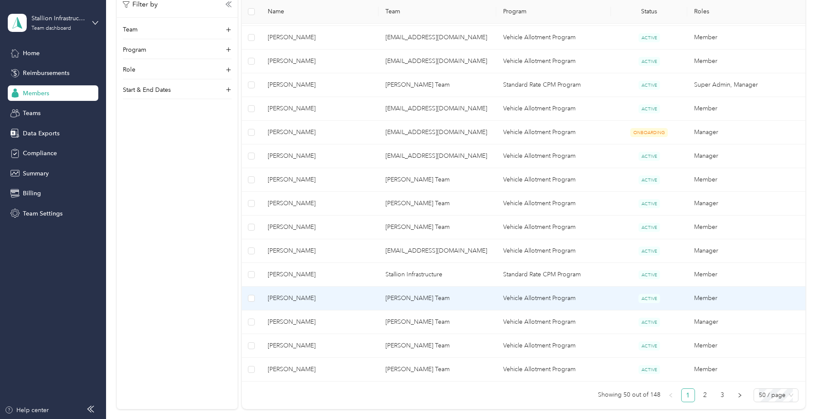
click at [307, 297] on span "[PERSON_NAME]" at bounding box center [320, 297] width 104 height 9
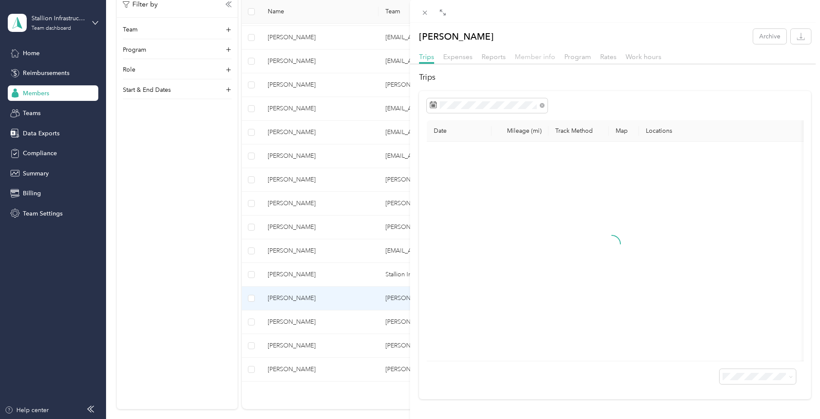
click at [537, 58] on span "Member info" at bounding box center [535, 57] width 41 height 8
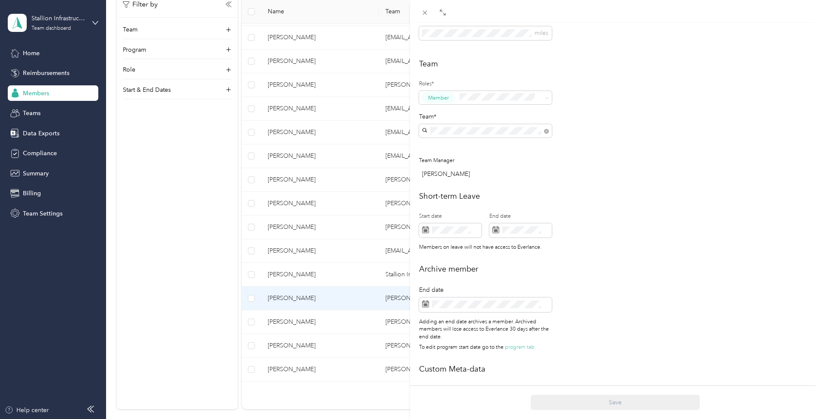
scroll to position [272, 0]
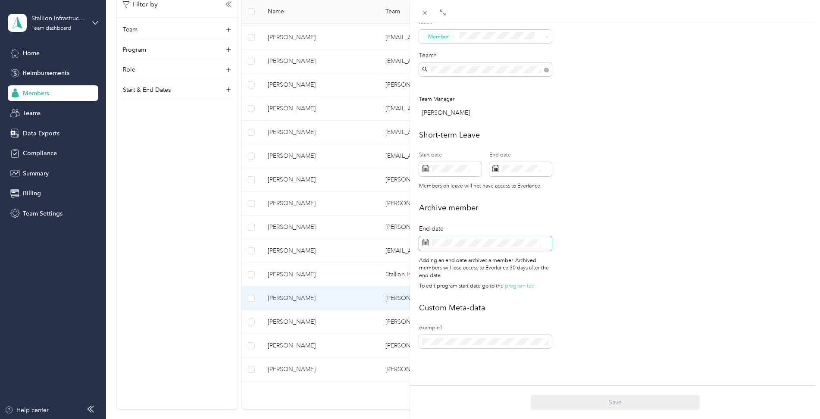
click at [474, 236] on span at bounding box center [485, 243] width 133 height 15
click at [476, 241] on span at bounding box center [485, 243] width 133 height 15
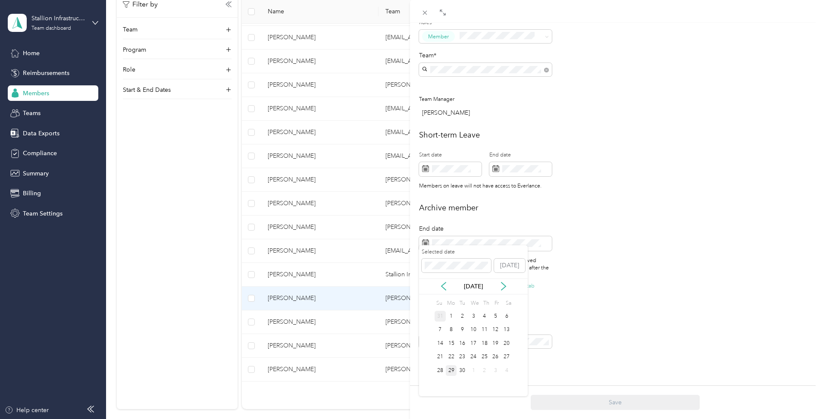
click at [440, 318] on div "31" at bounding box center [439, 316] width 11 height 11
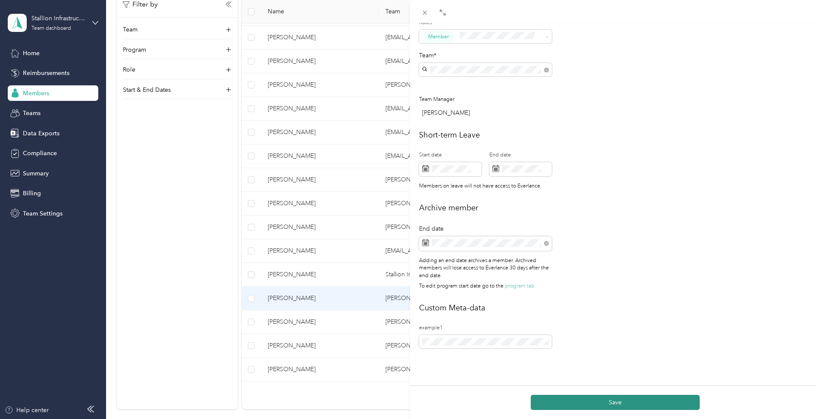
click at [592, 399] on button "Save" at bounding box center [614, 402] width 169 height 15
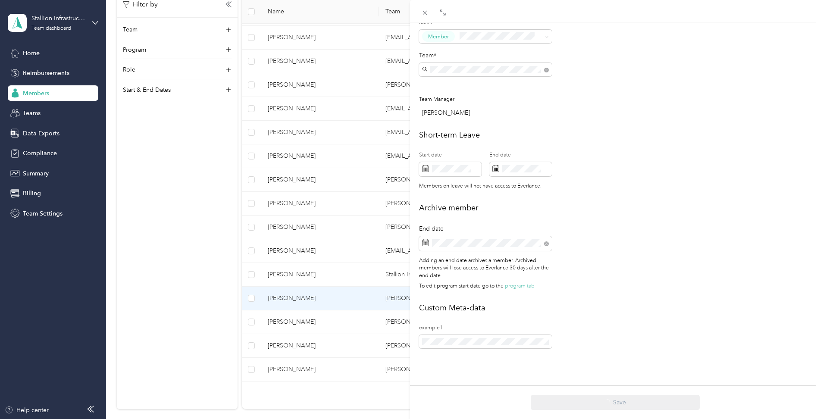
scroll to position [302, 0]
click at [129, 300] on div "This member was archived on [DATE] . They will lose access to Everlance [DATE] …" at bounding box center [410, 209] width 820 height 419
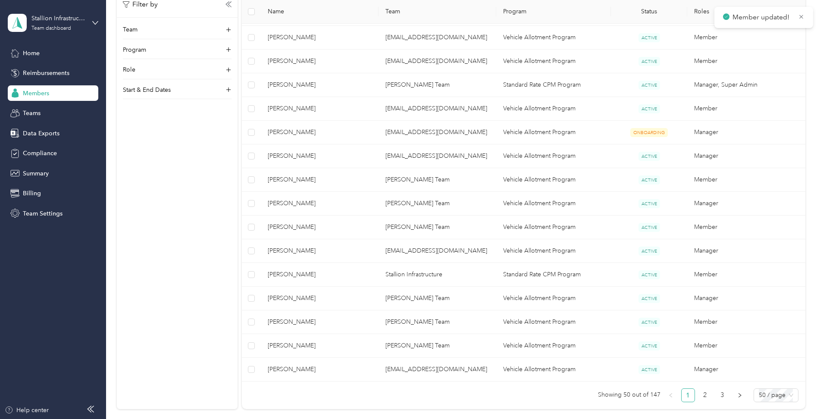
scroll to position [293, 0]
click at [707, 396] on link "2" at bounding box center [705, 395] width 13 height 13
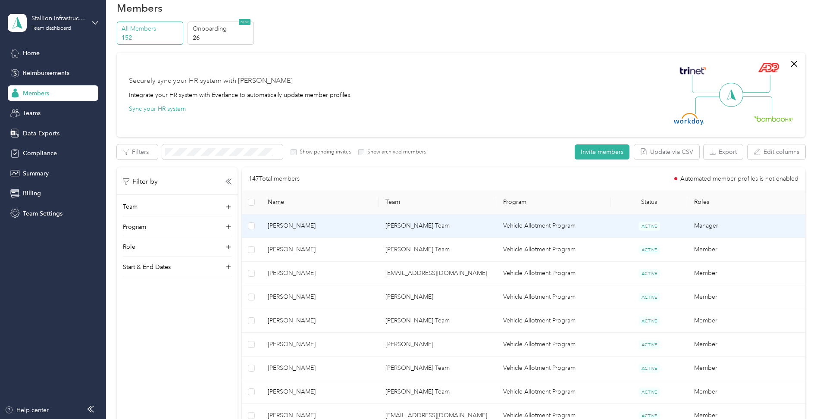
scroll to position [43, 0]
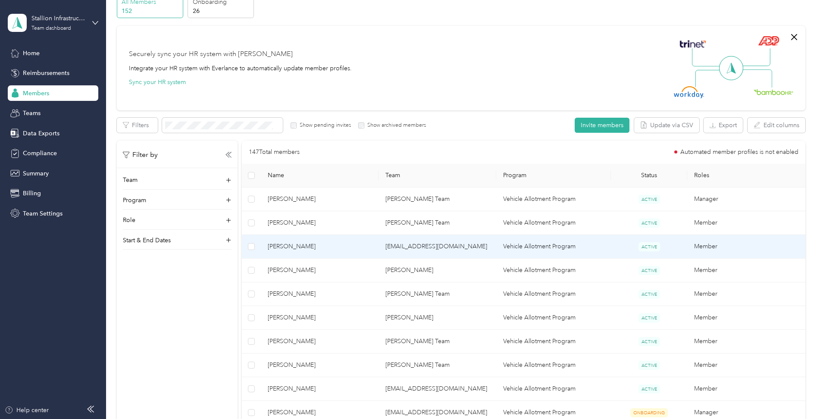
click at [294, 246] on span "[PERSON_NAME]" at bounding box center [320, 246] width 104 height 9
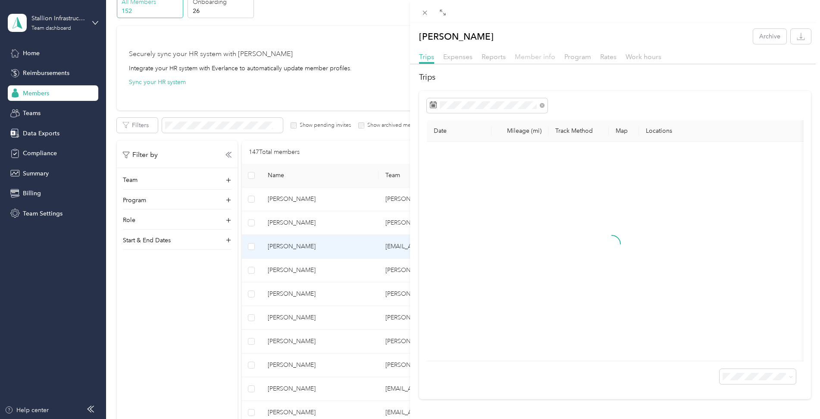
click at [539, 58] on span "Member info" at bounding box center [535, 57] width 41 height 8
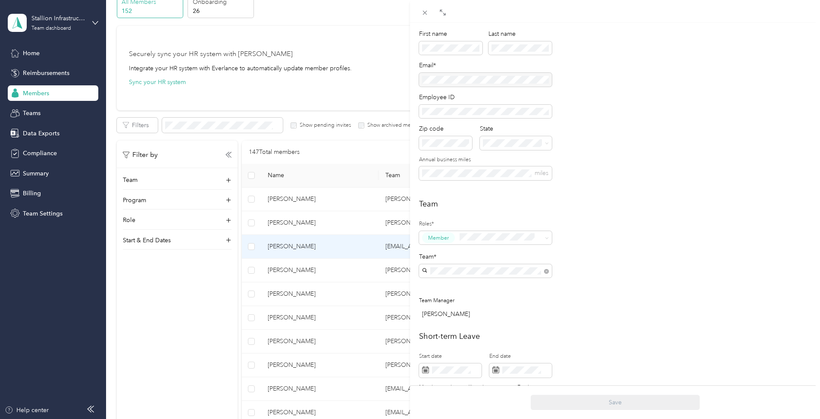
scroll to position [129, 0]
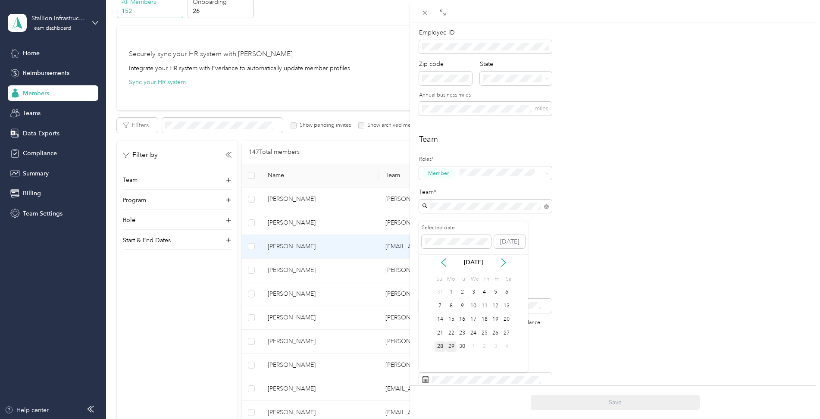
click at [445, 343] on div "28" at bounding box center [439, 346] width 11 height 11
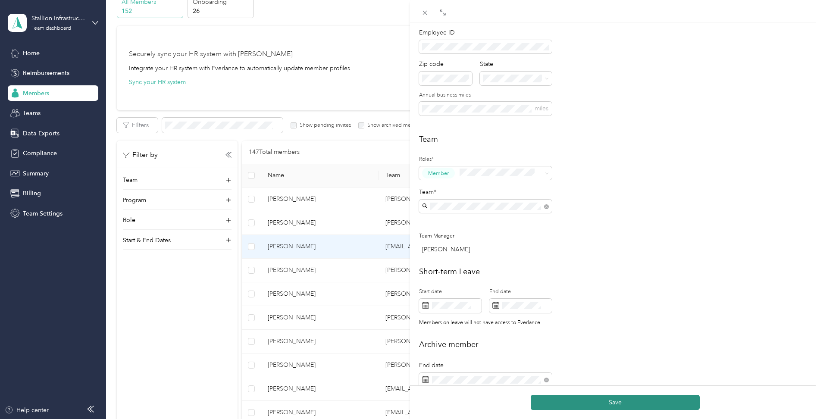
click at [656, 406] on button "Save" at bounding box center [614, 402] width 169 height 15
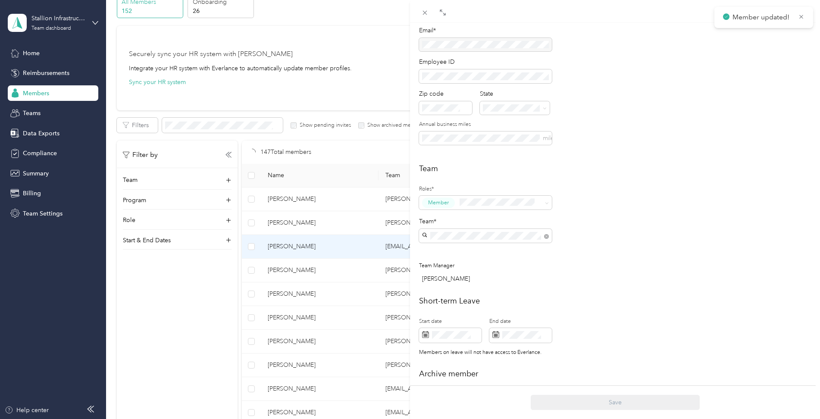
scroll to position [159, 0]
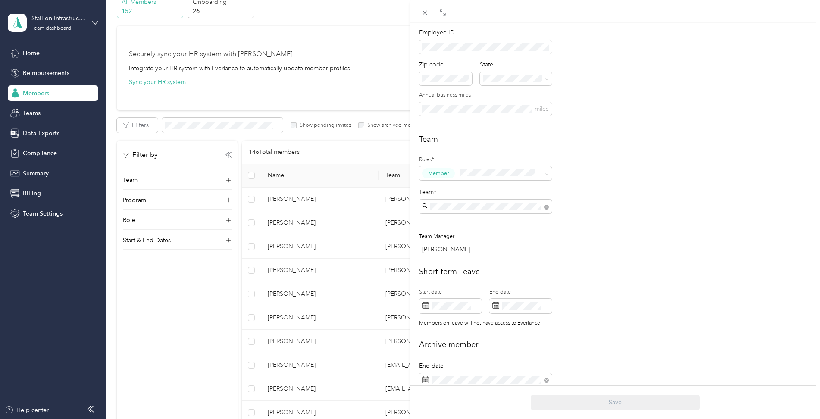
click at [179, 373] on div "This member was archived on [DATE] . They will lose access to Everlance [DATE] …" at bounding box center [410, 209] width 820 height 419
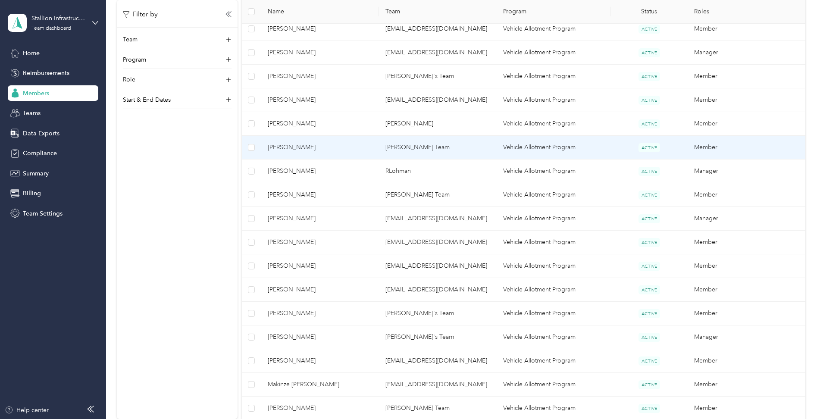
scroll to position [431, 0]
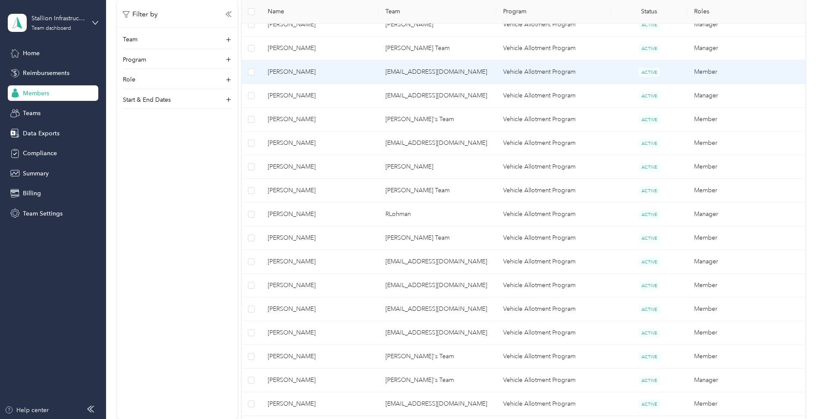
click at [283, 70] on span "[PERSON_NAME]" at bounding box center [320, 71] width 104 height 9
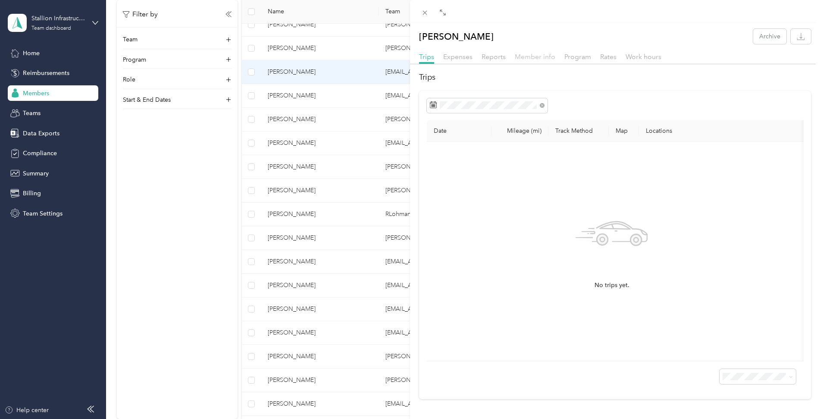
click at [544, 56] on span "Member info" at bounding box center [535, 57] width 41 height 8
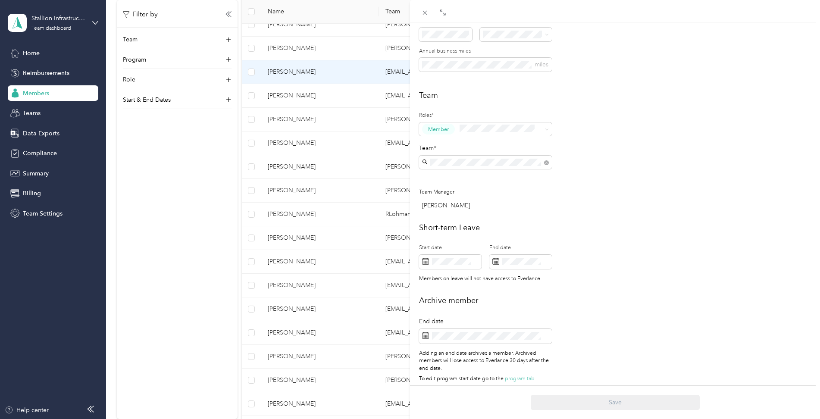
scroll to position [259, 0]
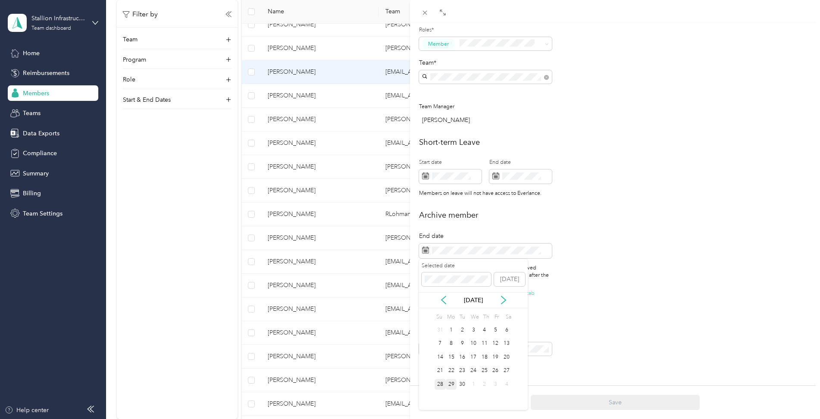
click at [438, 385] on div "28" at bounding box center [439, 384] width 11 height 11
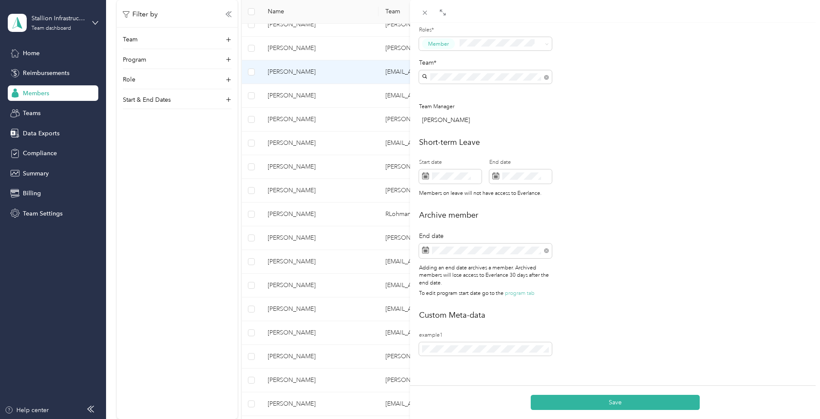
click at [638, 401] on button "Save" at bounding box center [614, 402] width 169 height 15
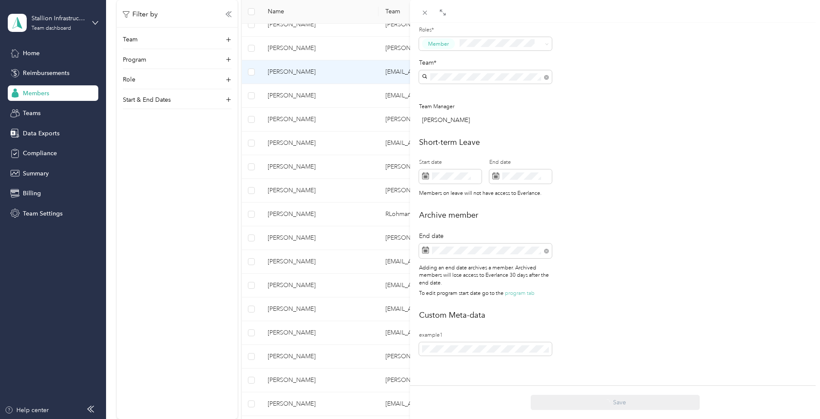
scroll to position [288, 0]
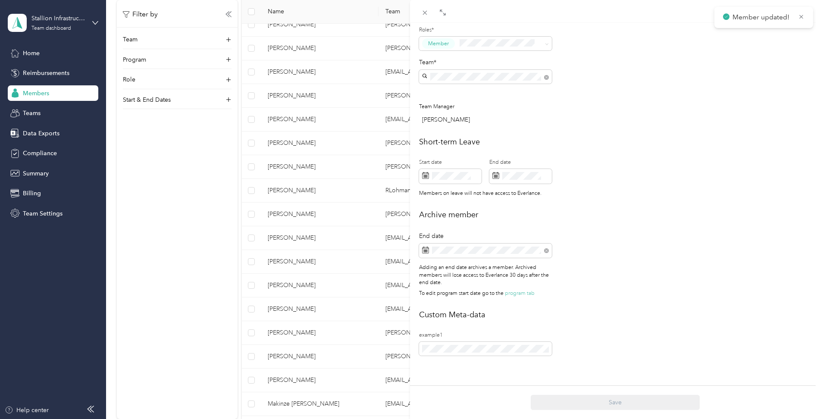
click at [184, 231] on div "This member was archived on [DATE] . They will lose access to Everlance [DATE] …" at bounding box center [410, 209] width 820 height 419
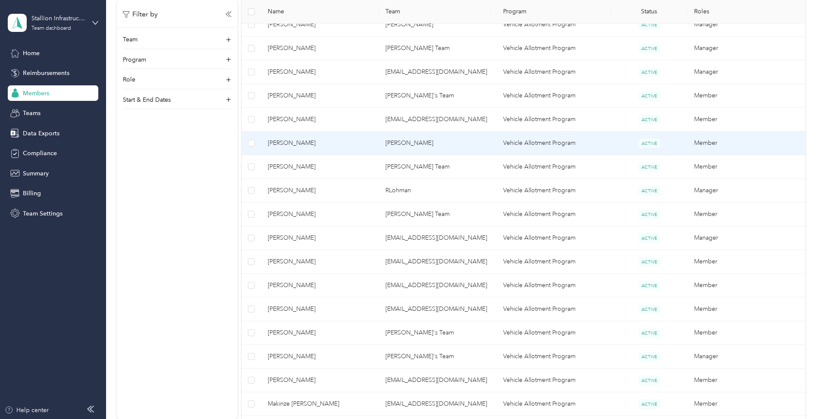
click at [295, 141] on span "[PERSON_NAME]" at bounding box center [320, 142] width 104 height 9
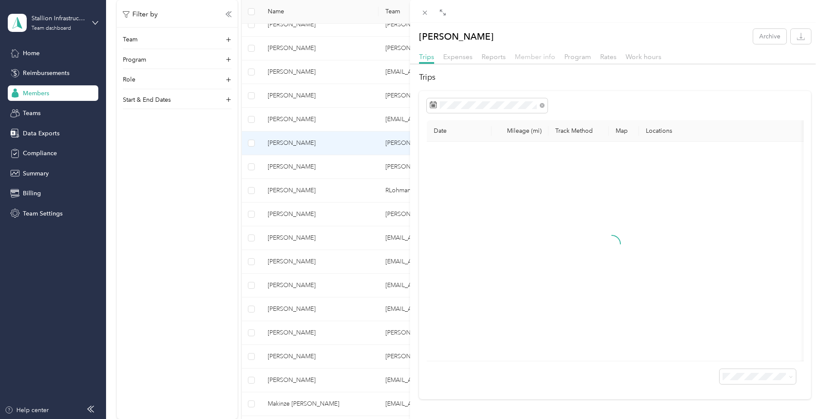
click at [538, 59] on span "Member info" at bounding box center [535, 57] width 41 height 8
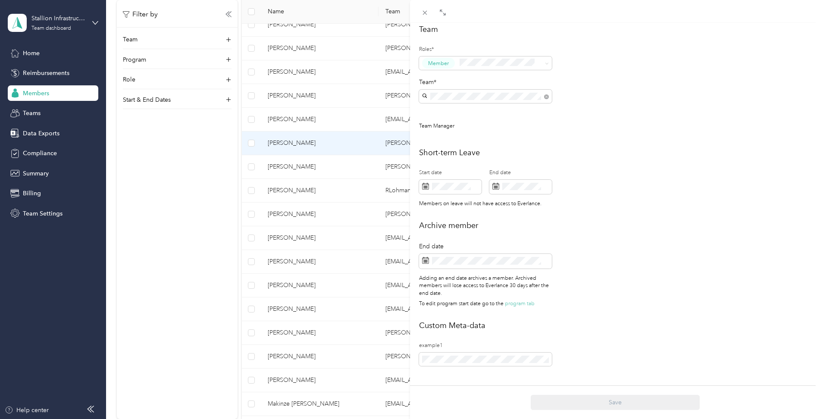
scroll to position [263, 0]
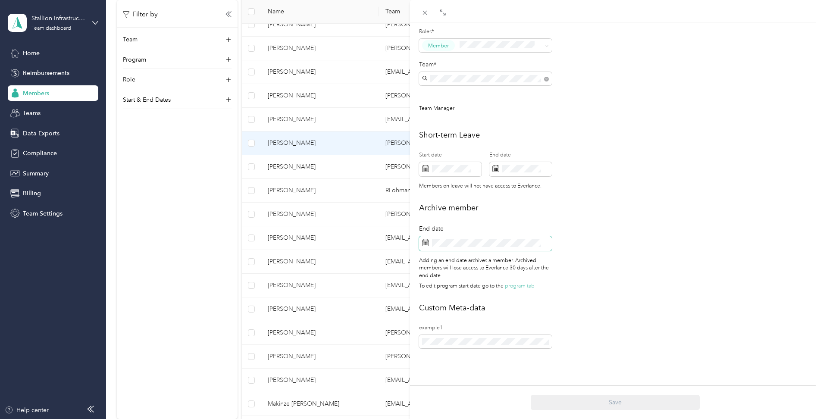
click at [458, 236] on span at bounding box center [485, 243] width 133 height 15
click at [616, 221] on div "Archive member End date Adding an end date archives a member. Archived members …" at bounding box center [615, 248] width 392 height 93
click at [466, 241] on span at bounding box center [485, 243] width 133 height 15
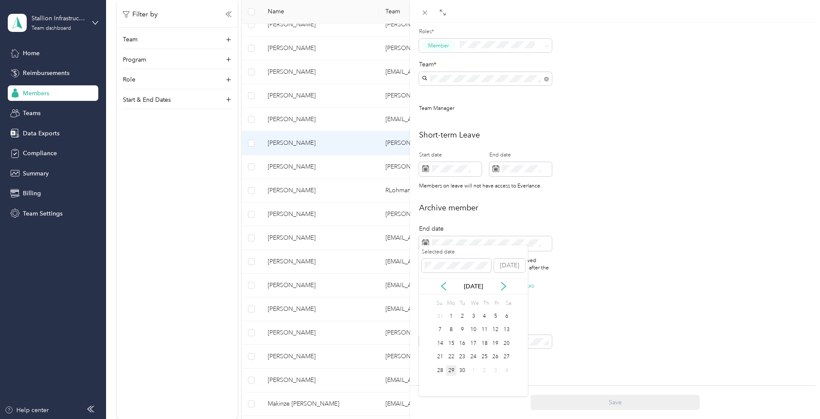
click at [434, 366] on div "Selected date [DATE] [DATE] Su Mo Tu We Th Fr Sa 31 1 2 3 4 5 6 7 8 9 10 11 12 …" at bounding box center [473, 320] width 109 height 151
click at [438, 371] on div "28" at bounding box center [439, 370] width 11 height 11
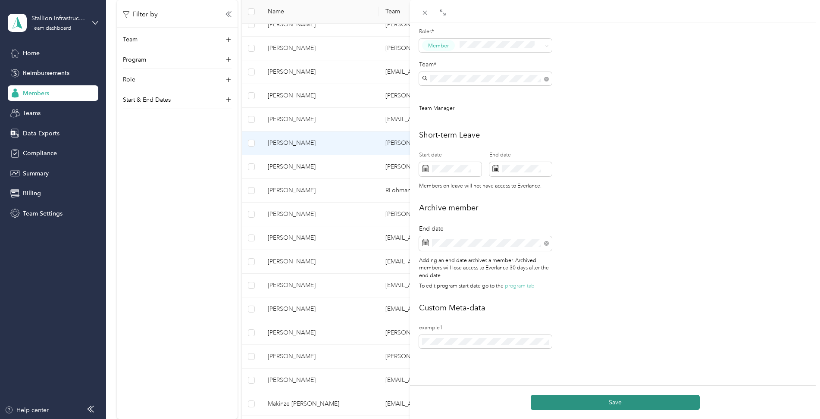
click at [650, 399] on button "Save" at bounding box center [614, 402] width 169 height 15
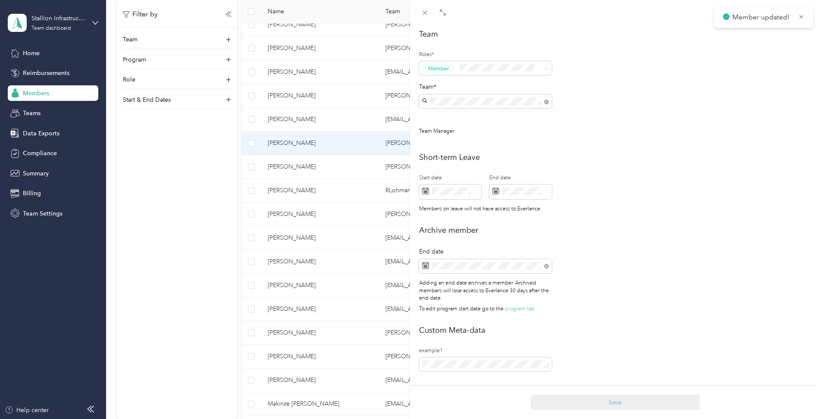
scroll to position [293, 0]
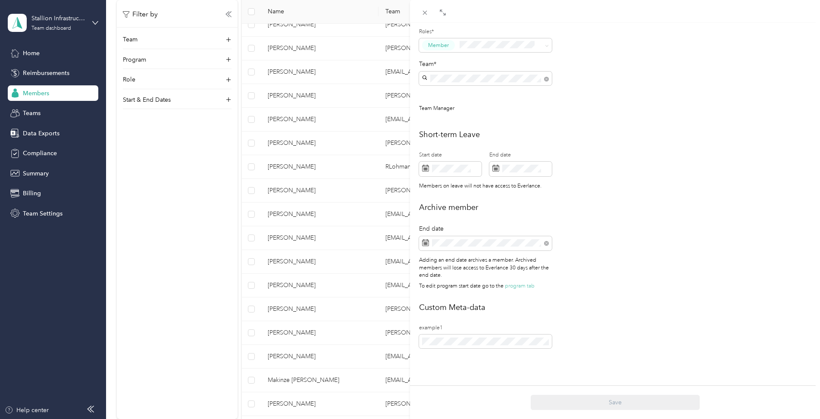
click at [296, 237] on div "This member was archived on [DATE] . They will lose access to Everlance [DATE] …" at bounding box center [410, 209] width 820 height 419
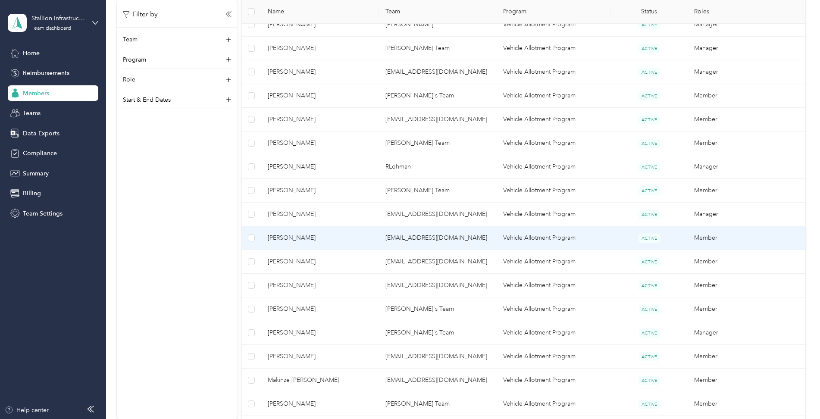
click at [296, 237] on span "[PERSON_NAME]" at bounding box center [320, 237] width 104 height 9
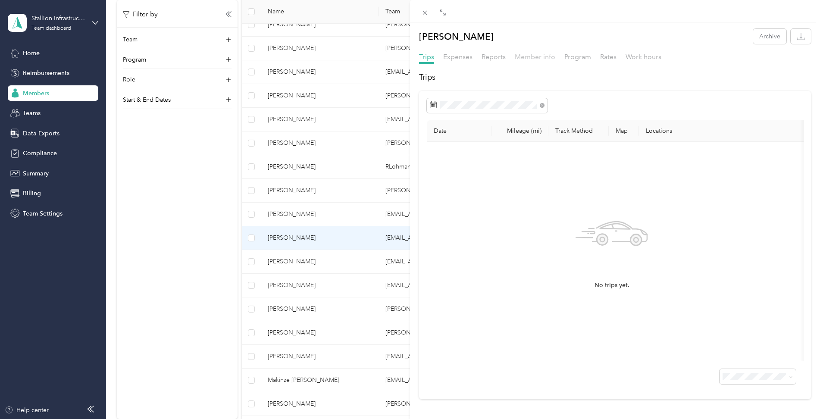
click at [543, 58] on span "Member info" at bounding box center [535, 57] width 41 height 8
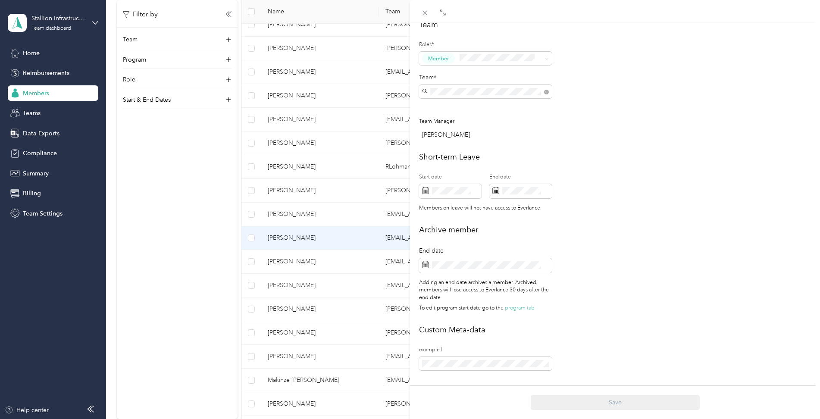
scroll to position [272, 0]
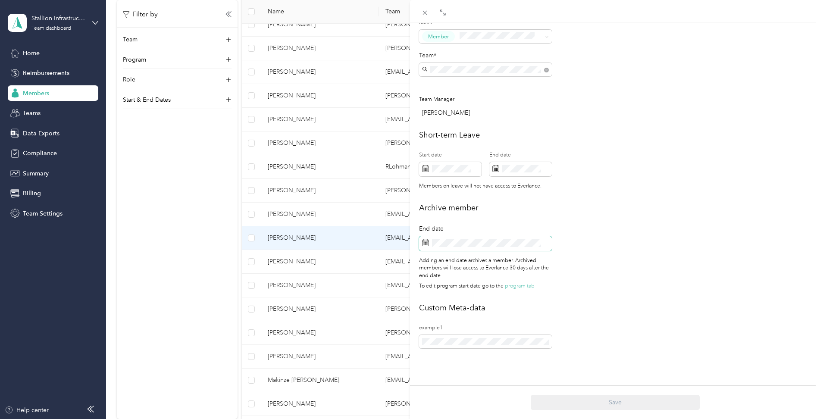
click at [477, 242] on span at bounding box center [485, 243] width 133 height 15
click at [476, 236] on span at bounding box center [485, 243] width 133 height 15
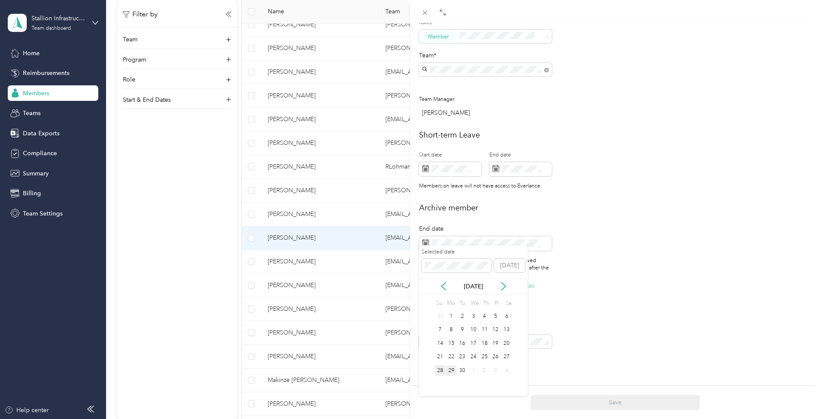
click at [440, 368] on div "28" at bounding box center [439, 370] width 11 height 11
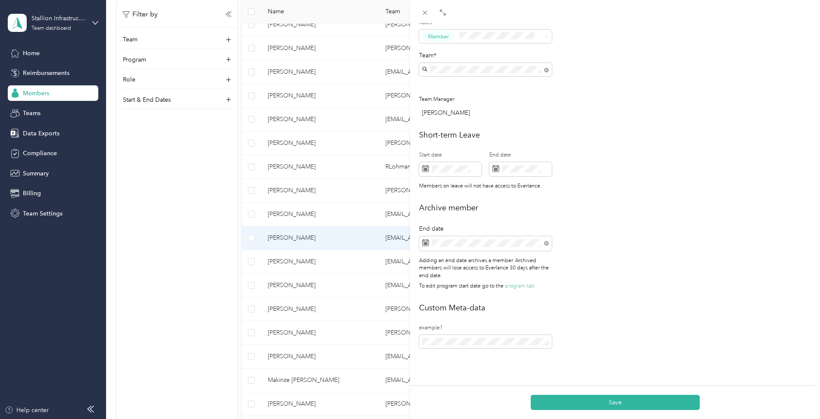
click at [576, 405] on button "Save" at bounding box center [614, 402] width 169 height 15
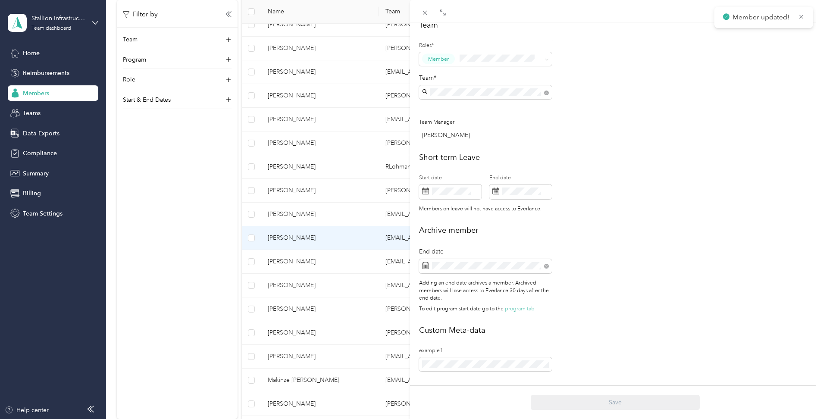
scroll to position [302, 0]
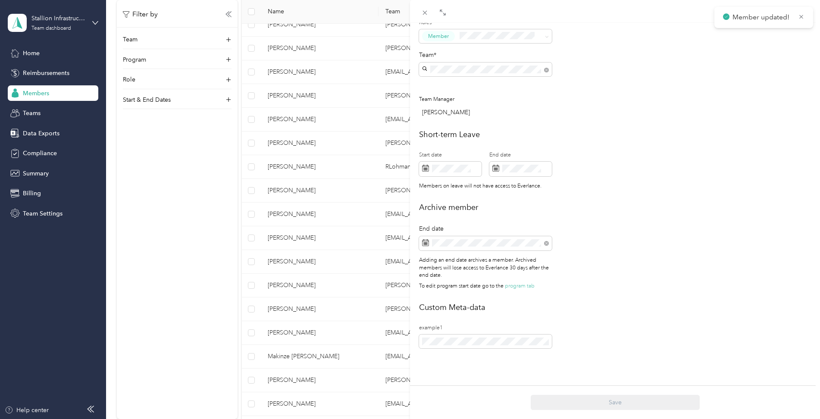
click at [182, 268] on div "This member was archived on [DATE] . They will lose access to Everlance [DATE] …" at bounding box center [410, 209] width 820 height 419
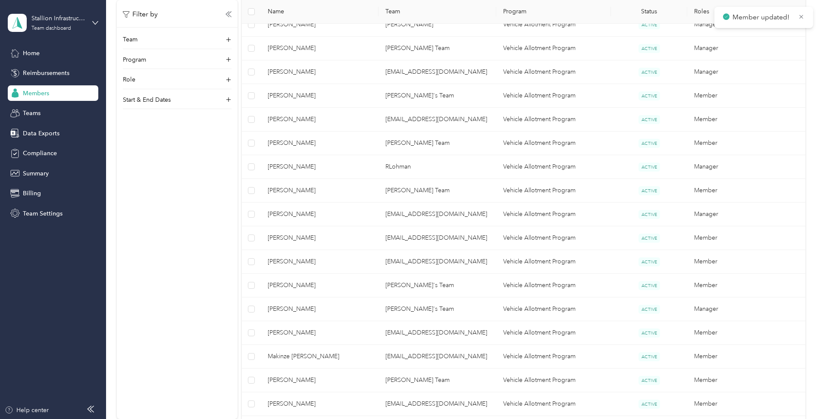
scroll to position [293, 0]
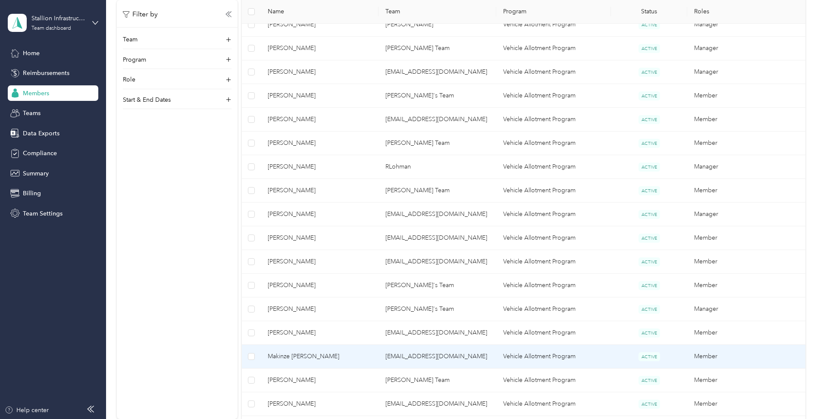
click at [306, 356] on span "Makinze [PERSON_NAME]" at bounding box center [320, 356] width 104 height 9
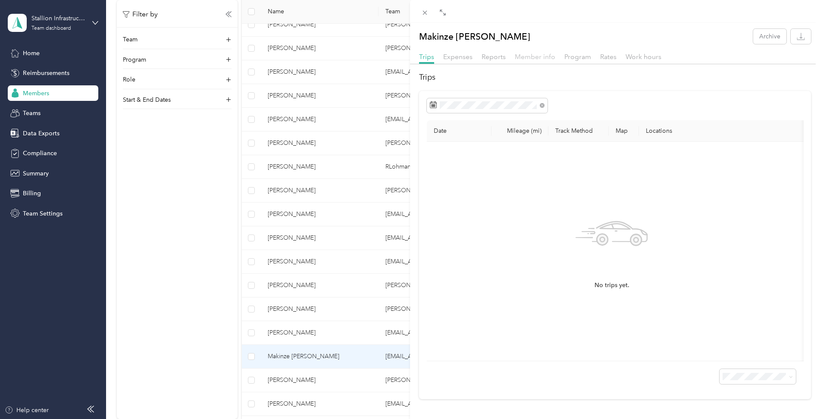
click at [539, 54] on span "Member info" at bounding box center [535, 57] width 41 height 8
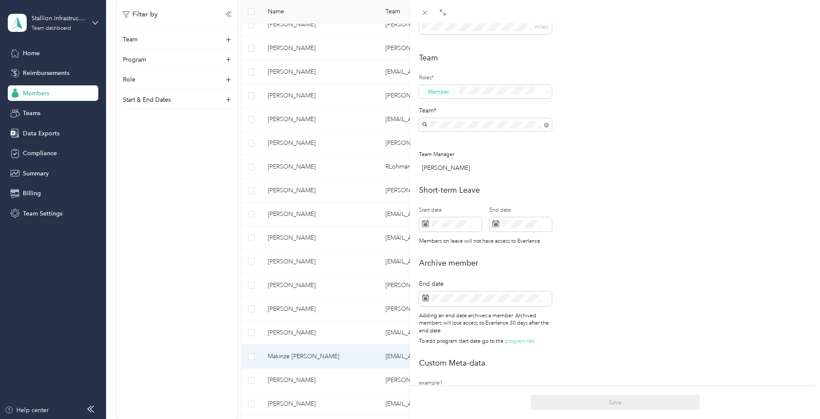
scroll to position [259, 0]
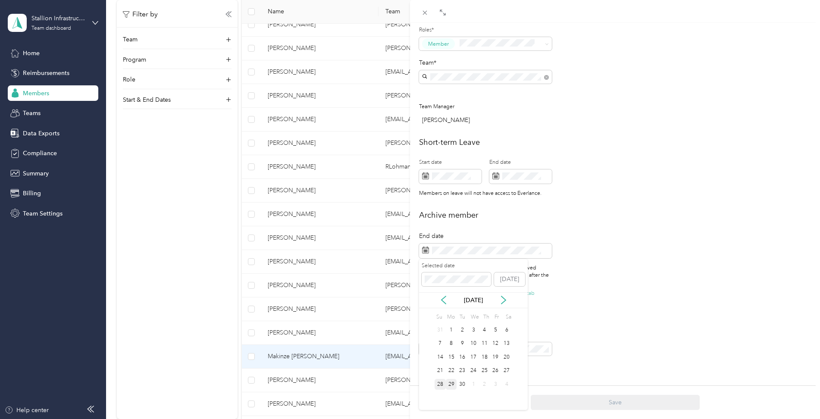
click at [440, 381] on div "28" at bounding box center [439, 384] width 11 height 11
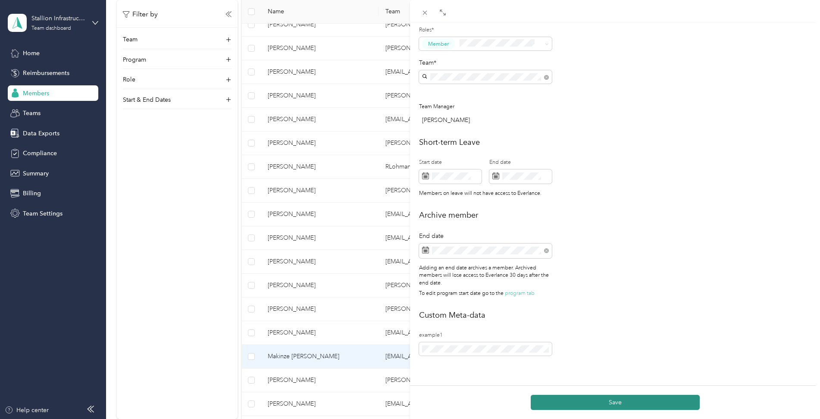
click at [584, 400] on button "Save" at bounding box center [614, 402] width 169 height 15
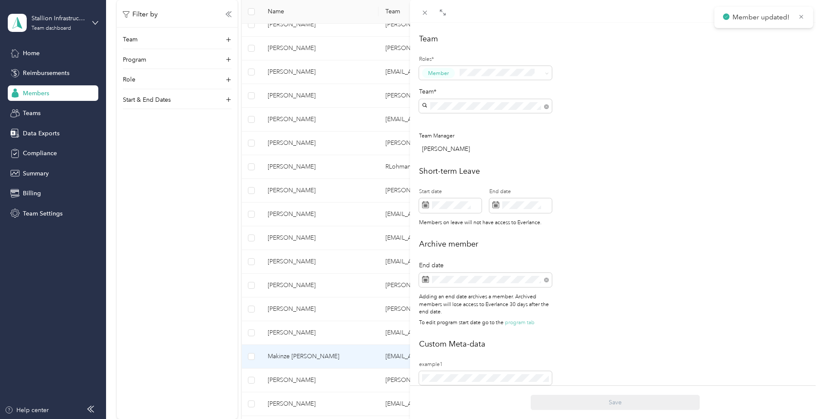
scroll to position [288, 0]
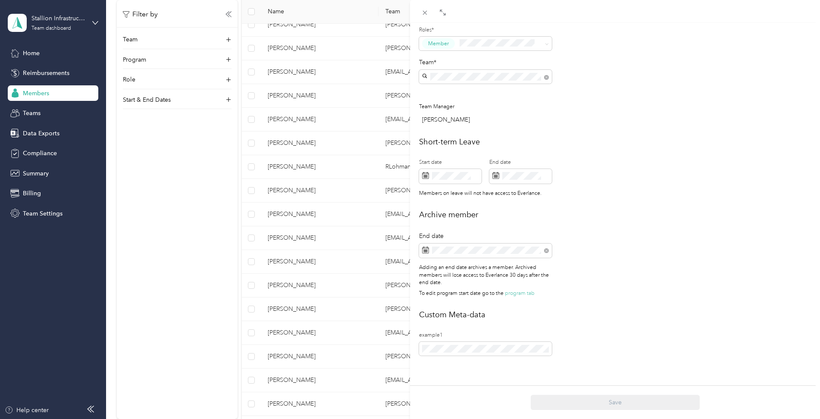
click at [207, 350] on div "This member was archived on [DATE] . They will lose access to Everlance [DATE] …" at bounding box center [410, 209] width 820 height 419
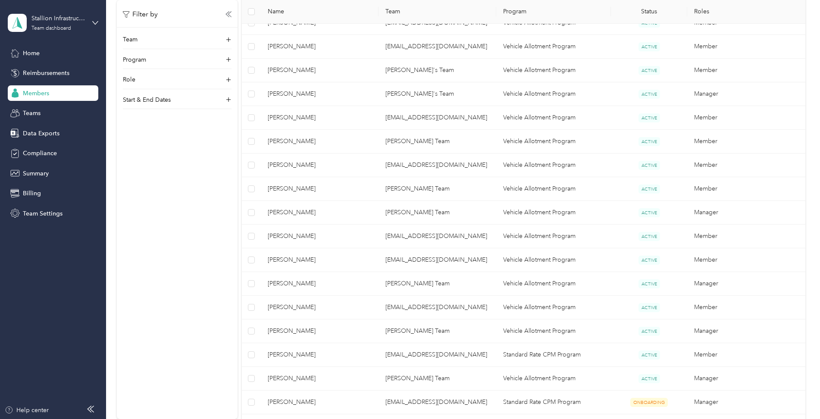
scroll to position [646, 0]
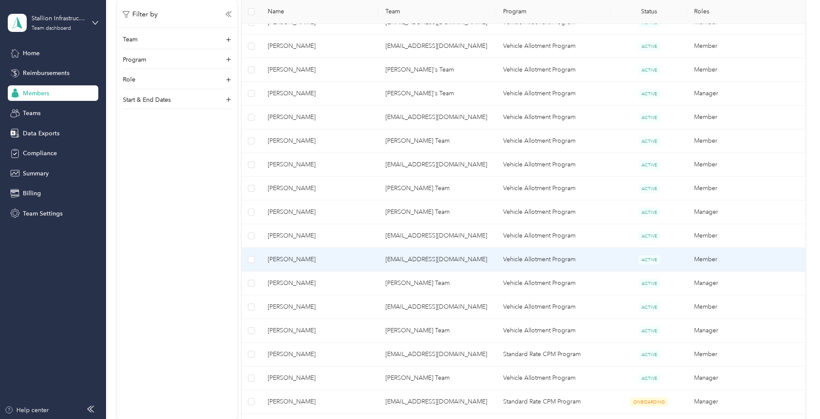
click at [282, 259] on span "[PERSON_NAME]" at bounding box center [320, 259] width 104 height 9
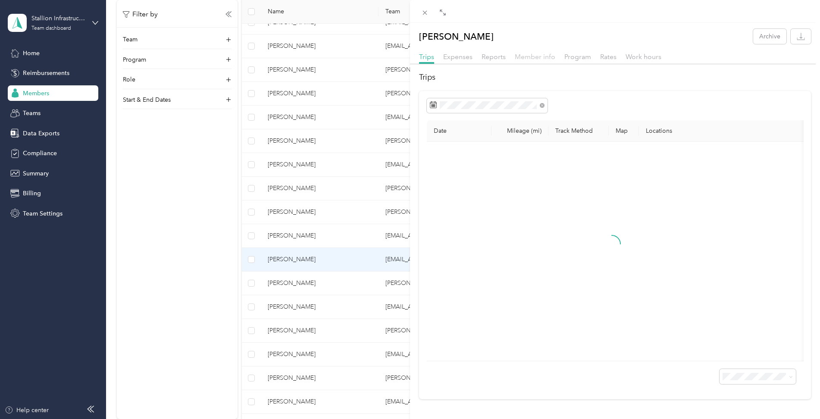
click at [544, 56] on span "Member info" at bounding box center [535, 57] width 41 height 8
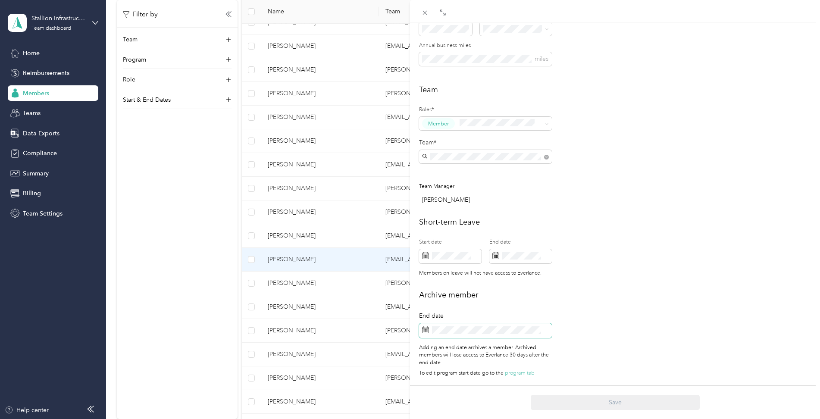
scroll to position [185, 0]
click at [443, 327] on span at bounding box center [485, 330] width 133 height 15
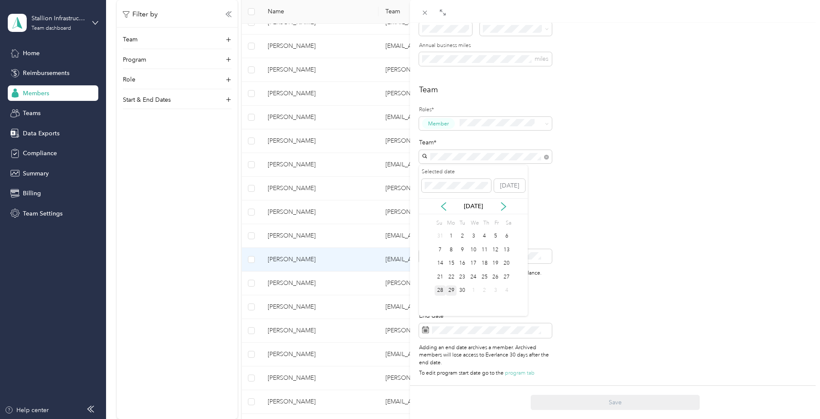
click at [441, 288] on div "28" at bounding box center [439, 290] width 11 height 11
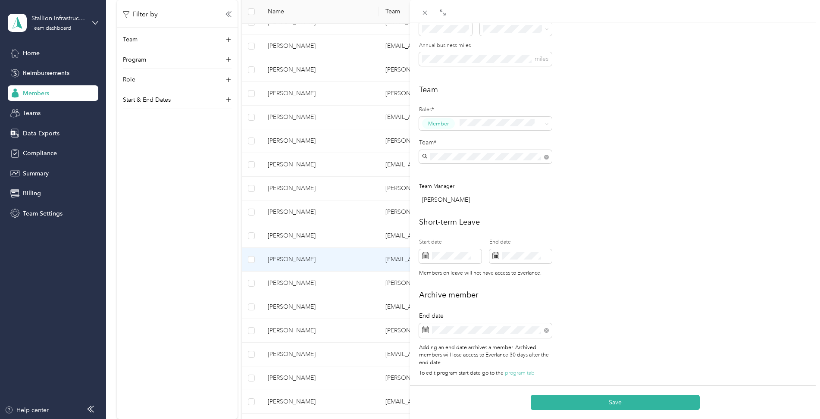
click at [611, 400] on button "Save" at bounding box center [614, 402] width 169 height 15
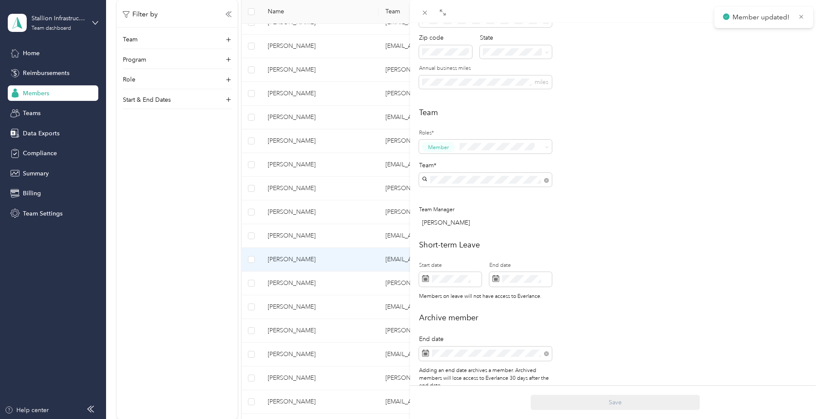
scroll to position [215, 0]
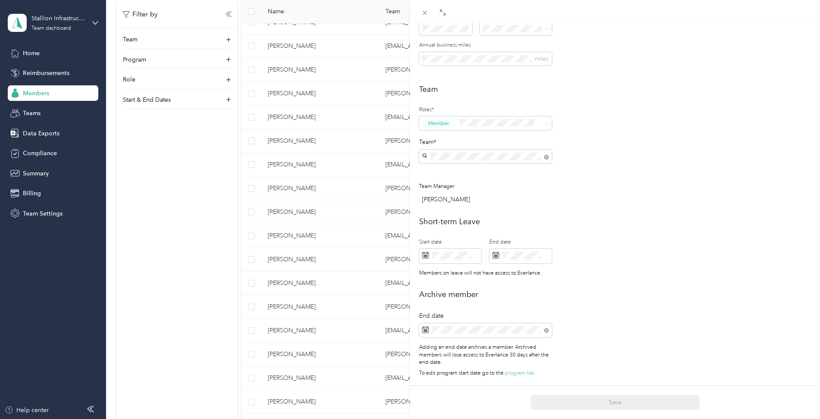
click at [284, 332] on div "This member was archived on [DATE] . They will lose access to Everlance [DATE] …" at bounding box center [410, 209] width 820 height 419
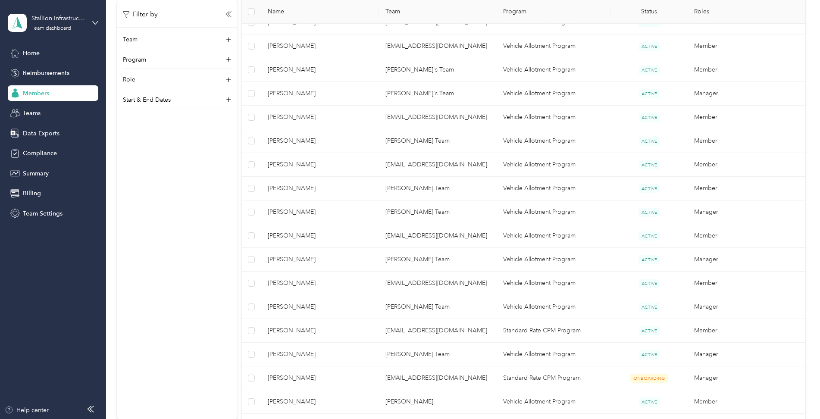
scroll to position [206, 0]
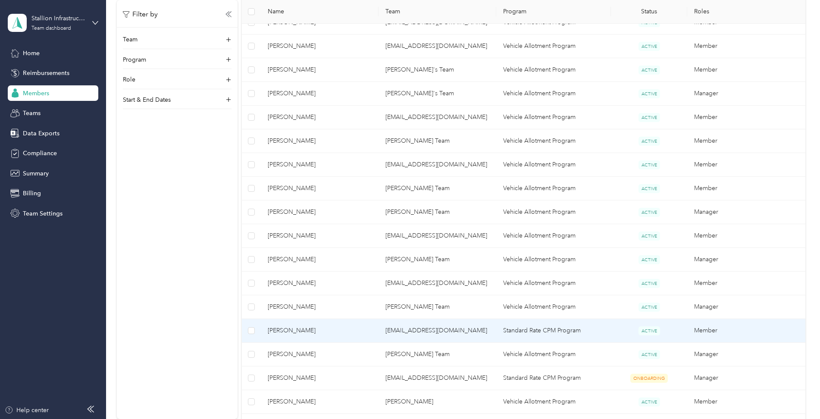
click at [286, 328] on span "[PERSON_NAME]" at bounding box center [320, 330] width 104 height 9
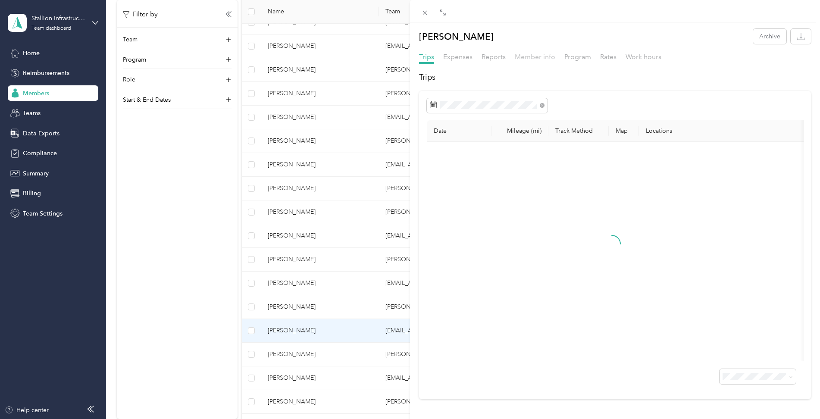
click at [545, 59] on span "Member info" at bounding box center [535, 57] width 41 height 8
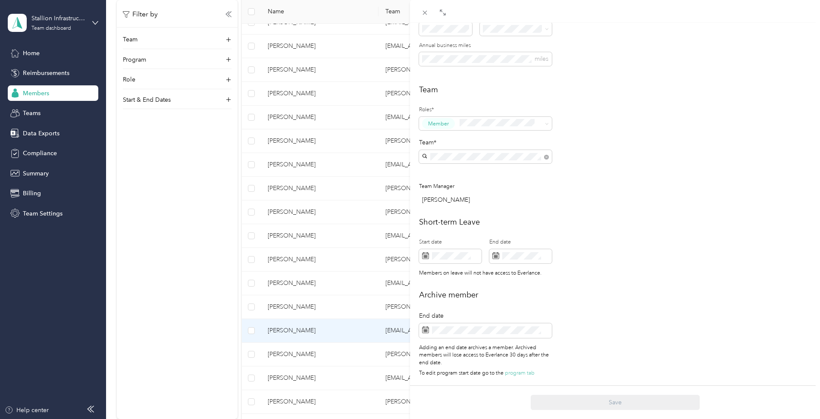
scroll to position [185, 0]
click at [443, 290] on div "28" at bounding box center [439, 290] width 11 height 11
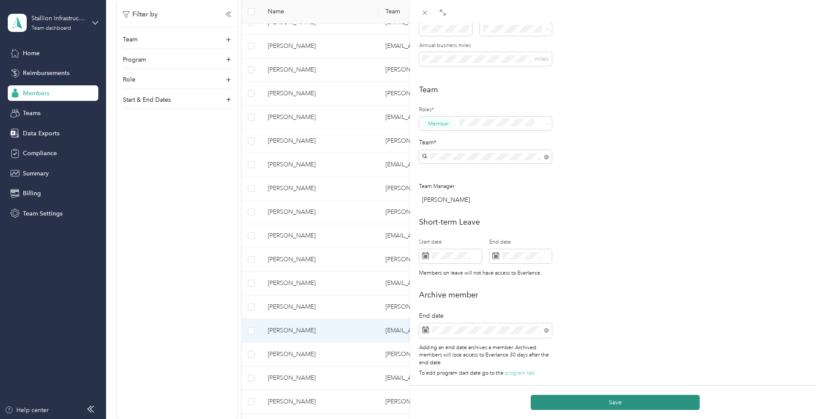
click at [638, 401] on button "Save" at bounding box center [614, 402] width 169 height 15
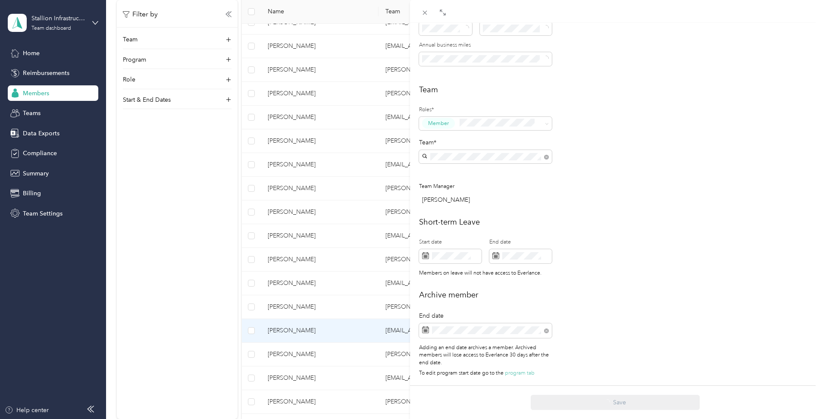
scroll to position [215, 0]
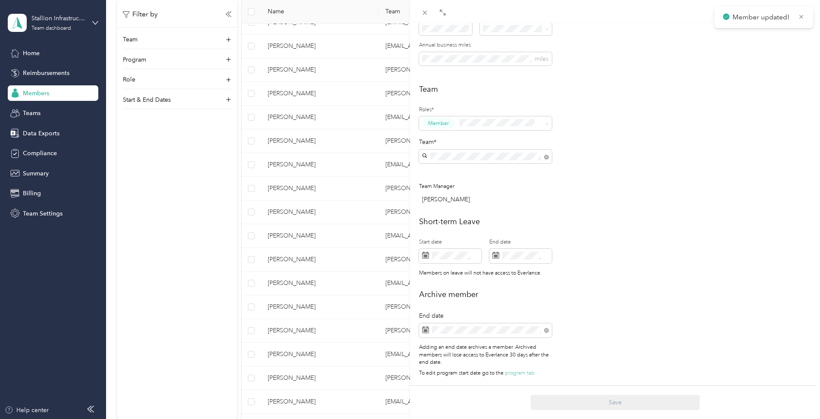
click at [197, 326] on div "This member was archived on [DATE] . They will lose access to Everlance [DATE] …" at bounding box center [410, 209] width 820 height 419
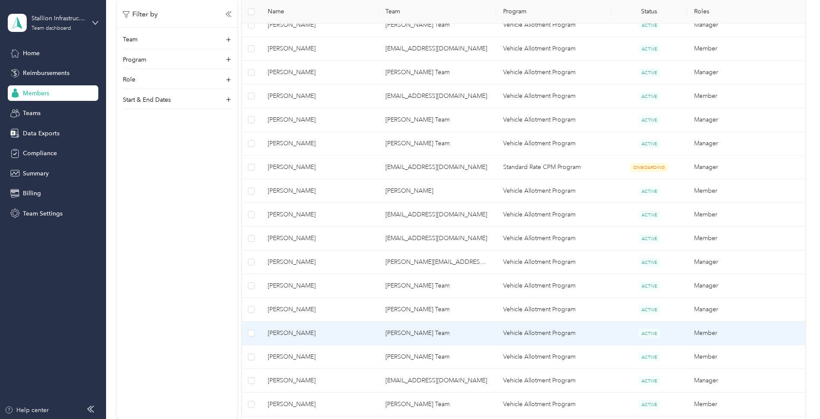
scroll to position [862, 0]
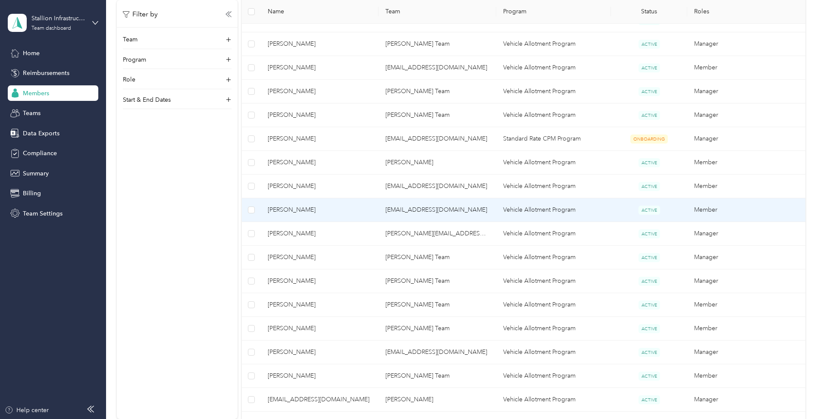
click at [301, 208] on span "[PERSON_NAME]" at bounding box center [320, 209] width 104 height 9
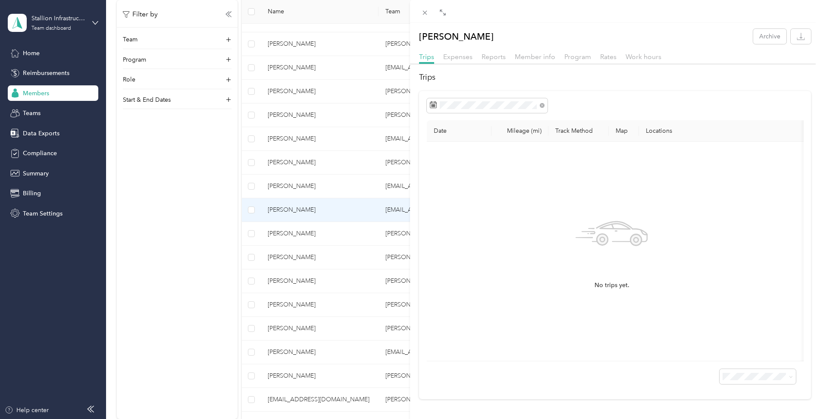
click at [540, 51] on div "[PERSON_NAME] Archive Trips Expenses Reports Member info Program Rates Work hou…" at bounding box center [615, 214] width 410 height 370
click at [540, 56] on span "Member info" at bounding box center [535, 57] width 41 height 8
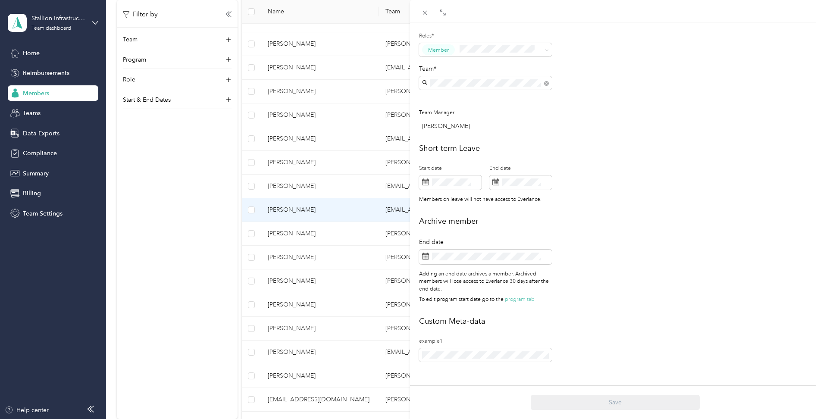
scroll to position [259, 0]
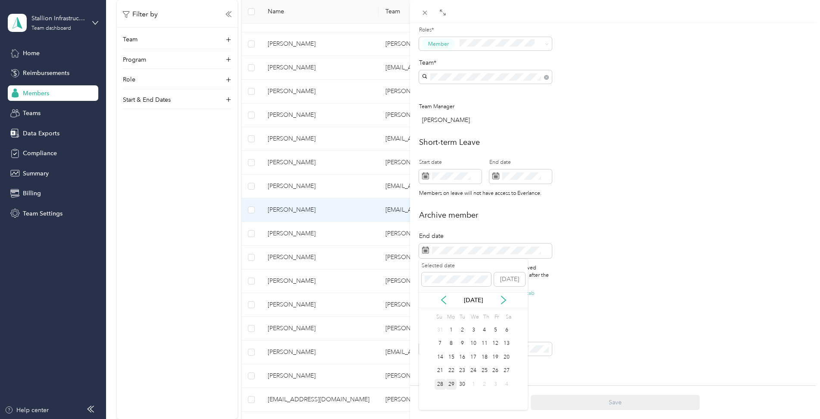
click at [440, 385] on div "28" at bounding box center [439, 384] width 11 height 11
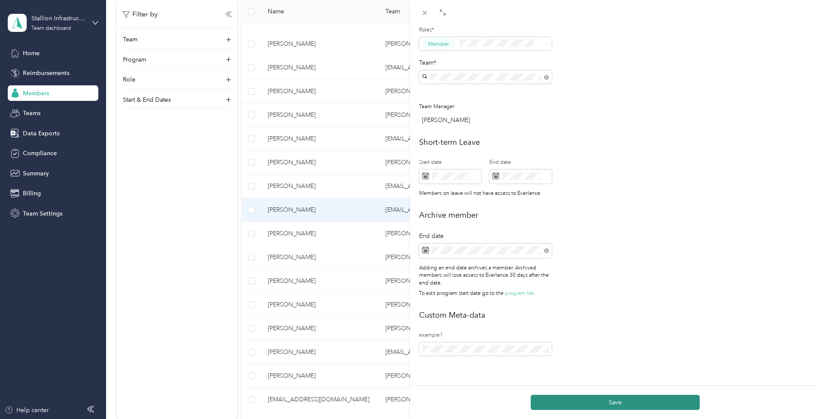
click at [602, 402] on button "Save" at bounding box center [614, 402] width 169 height 15
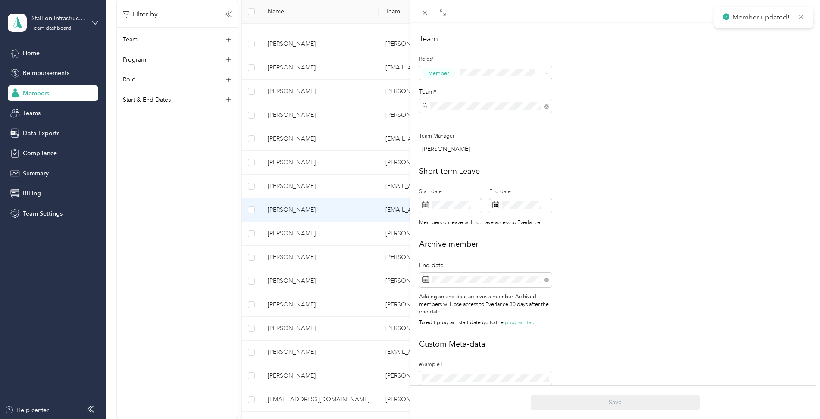
scroll to position [288, 0]
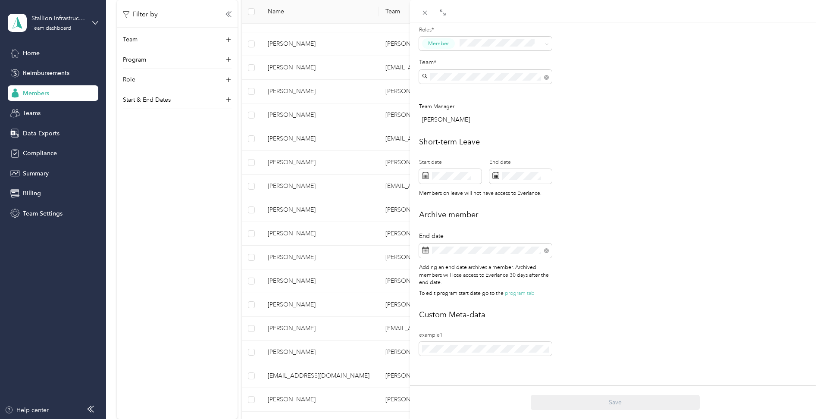
click at [290, 334] on div "This member was archived on [DATE] . They will lose access to Everlance [DATE] …" at bounding box center [410, 209] width 820 height 419
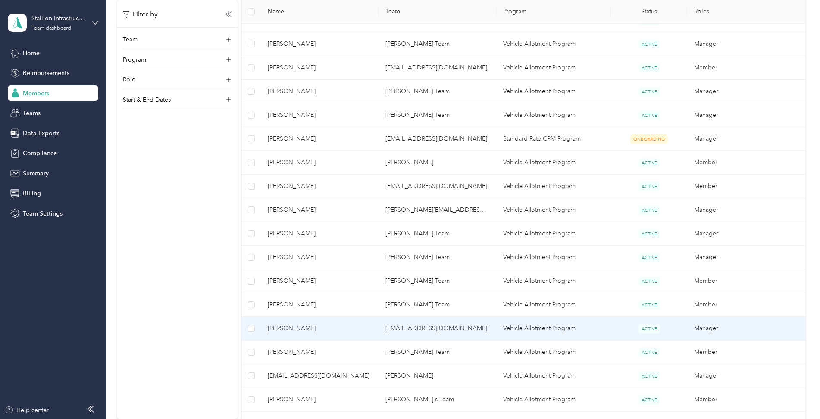
click at [289, 329] on span "[PERSON_NAME]" at bounding box center [320, 328] width 104 height 9
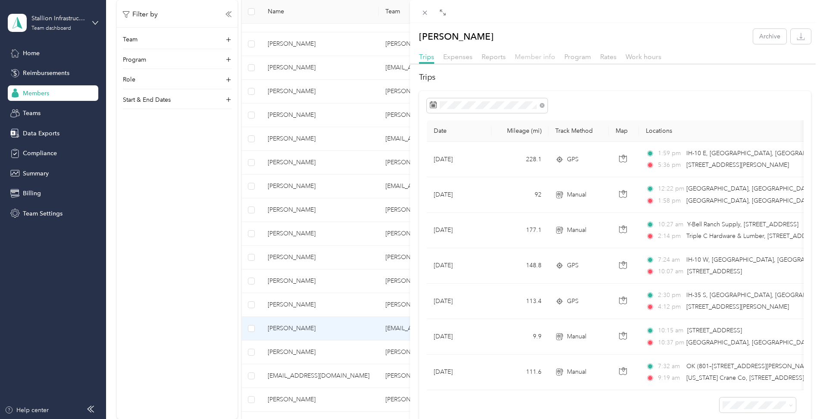
click at [543, 58] on span "Member info" at bounding box center [535, 57] width 41 height 8
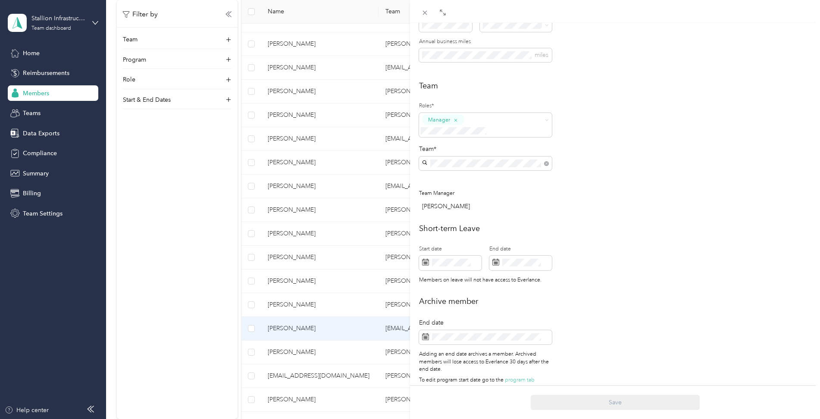
scroll to position [185, 0]
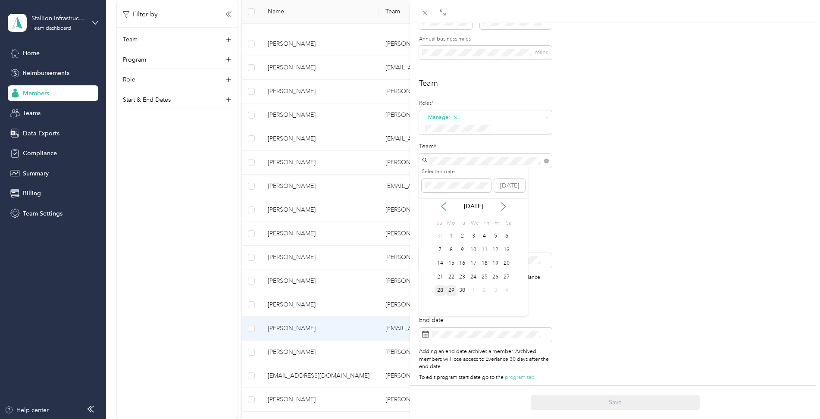
click at [444, 290] on div "28" at bounding box center [439, 290] width 11 height 11
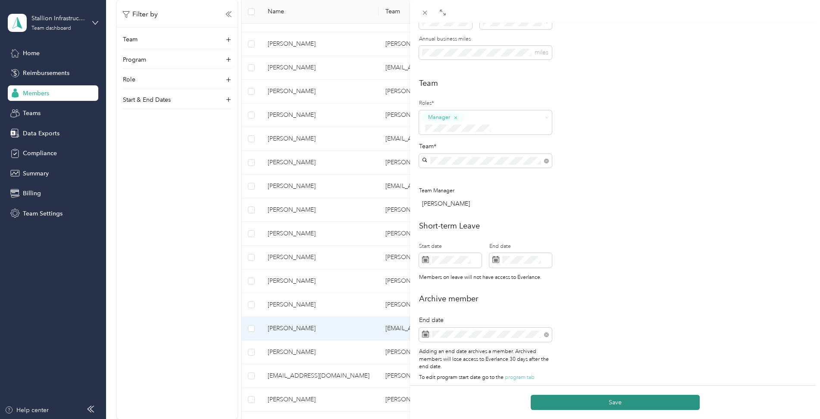
click at [588, 399] on button "Save" at bounding box center [614, 402] width 169 height 15
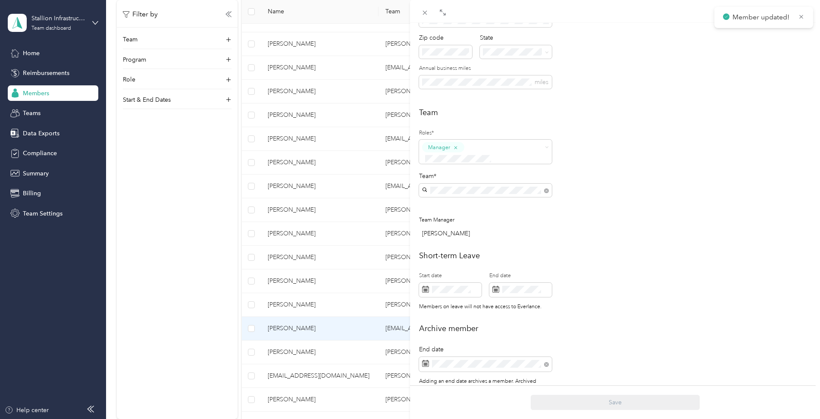
scroll to position [215, 0]
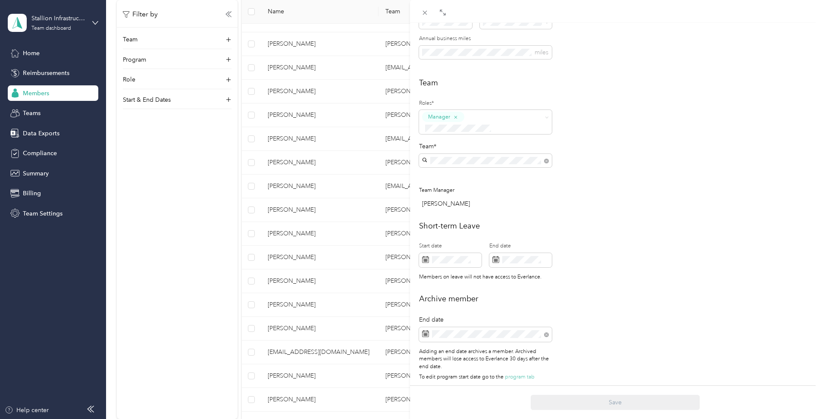
click at [146, 344] on div "This member was archived on [DATE] . They will lose access to Everlance [DATE] …" at bounding box center [410, 209] width 820 height 419
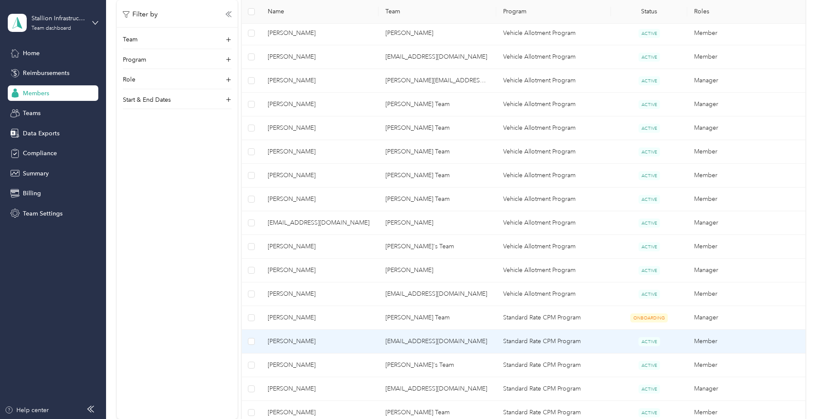
scroll to position [1034, 0]
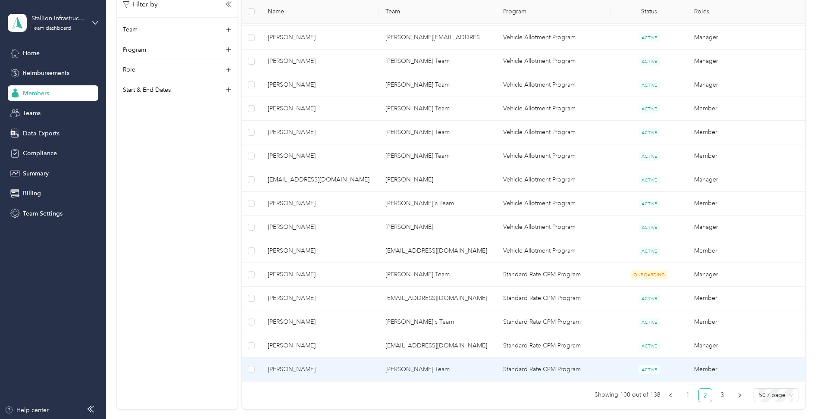
click at [281, 368] on span "[PERSON_NAME]" at bounding box center [320, 369] width 104 height 9
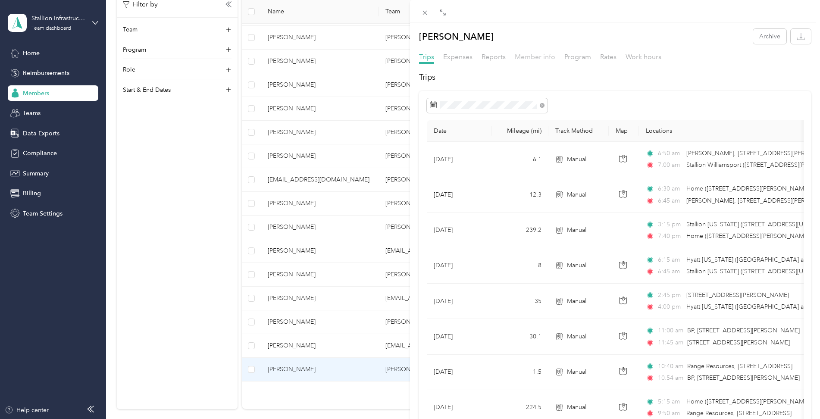
click at [543, 56] on span "Member info" at bounding box center [535, 57] width 41 height 8
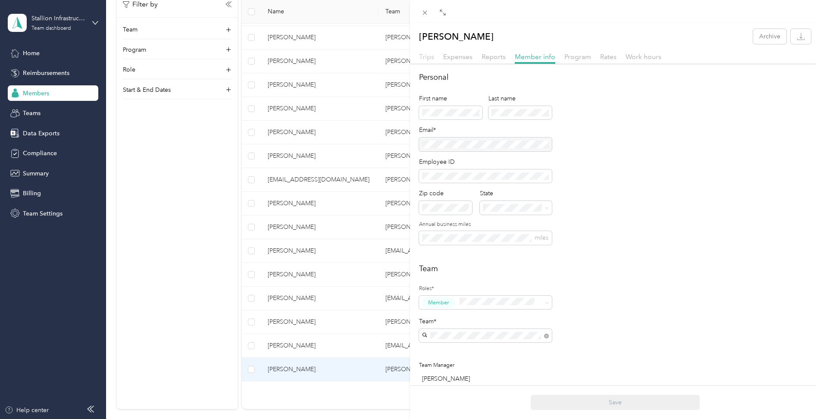
click at [424, 56] on span "Trips" at bounding box center [426, 57] width 15 height 8
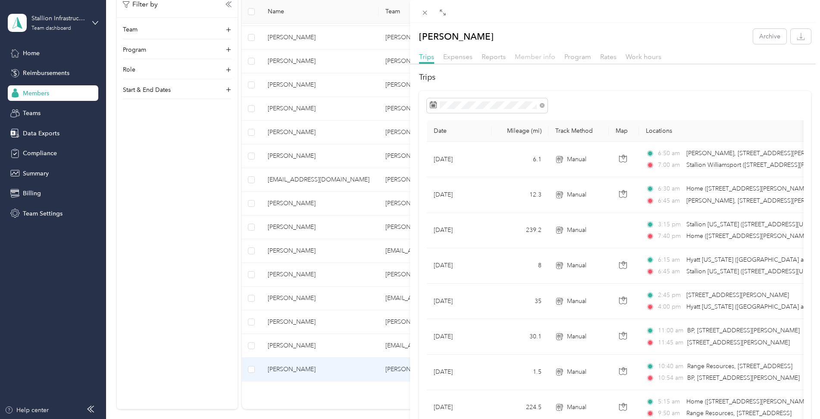
click at [525, 56] on span "Member info" at bounding box center [535, 57] width 41 height 8
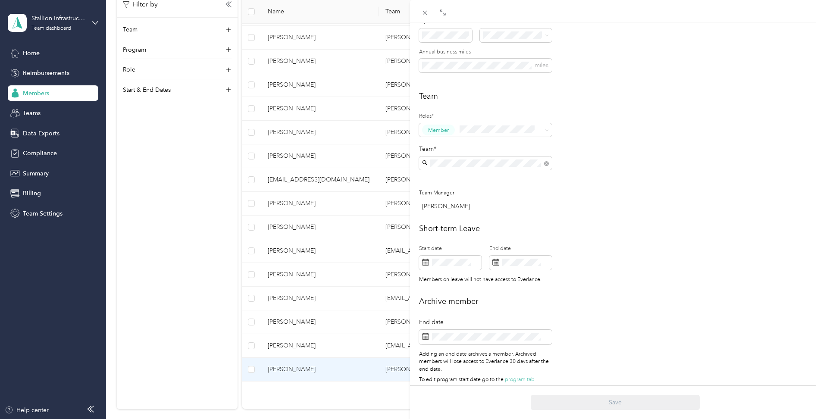
scroll to position [185, 0]
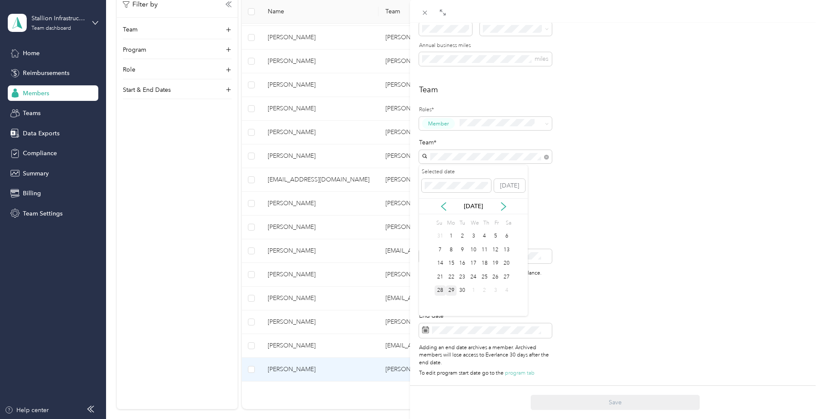
click at [441, 290] on div "28" at bounding box center [439, 290] width 11 height 11
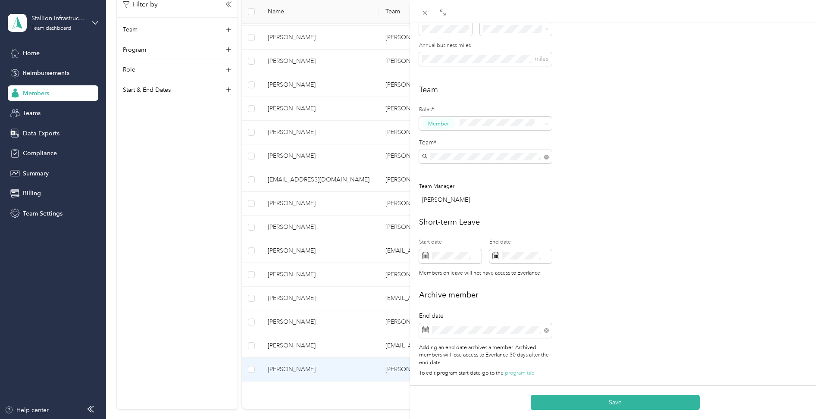
click at [593, 400] on button "Save" at bounding box center [614, 402] width 169 height 15
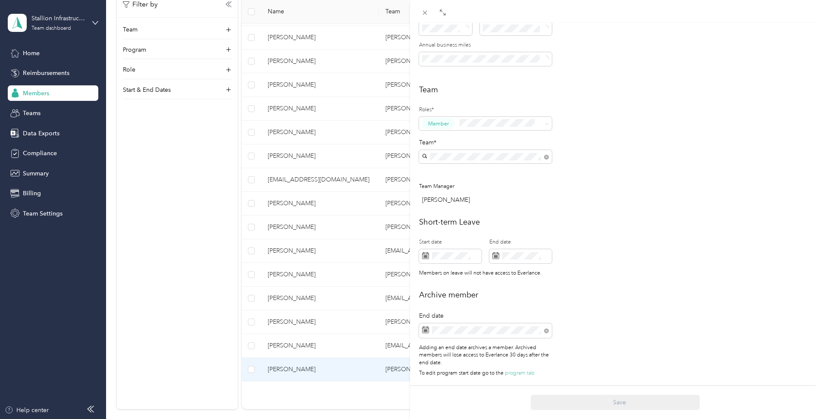
scroll to position [215, 0]
click at [154, 301] on div "This member was archived on [DATE] . They will lose access to Everlance [DATE] …" at bounding box center [410, 209] width 820 height 419
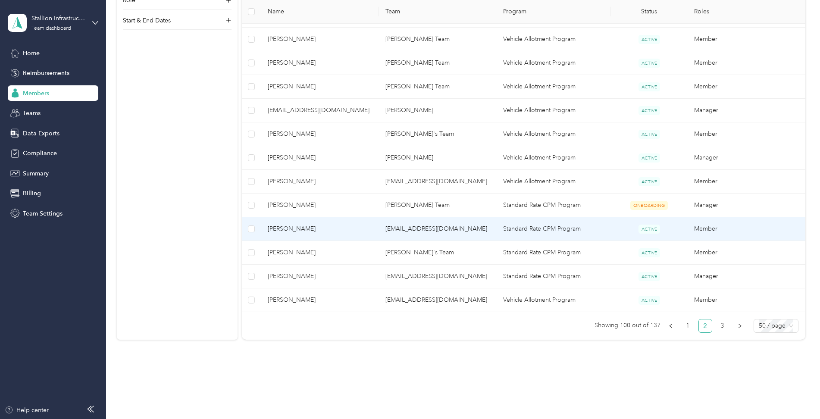
scroll to position [1120, 0]
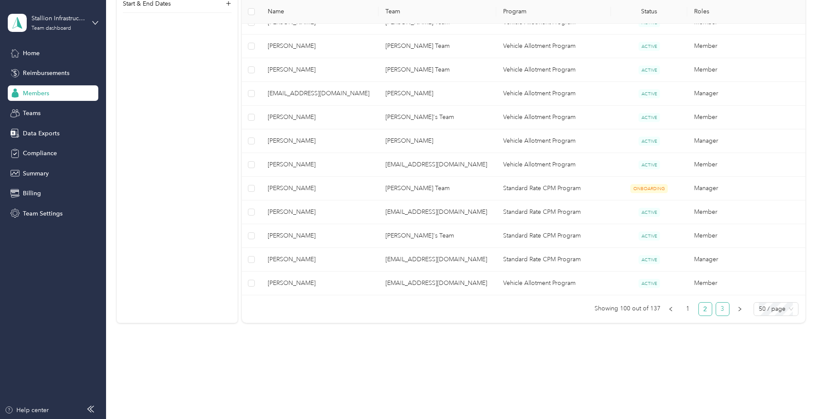
click at [721, 310] on link "3" at bounding box center [722, 309] width 13 height 13
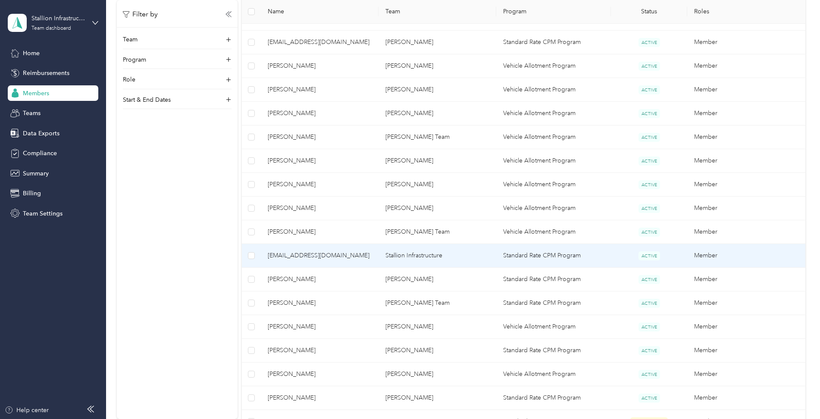
scroll to position [468, 0]
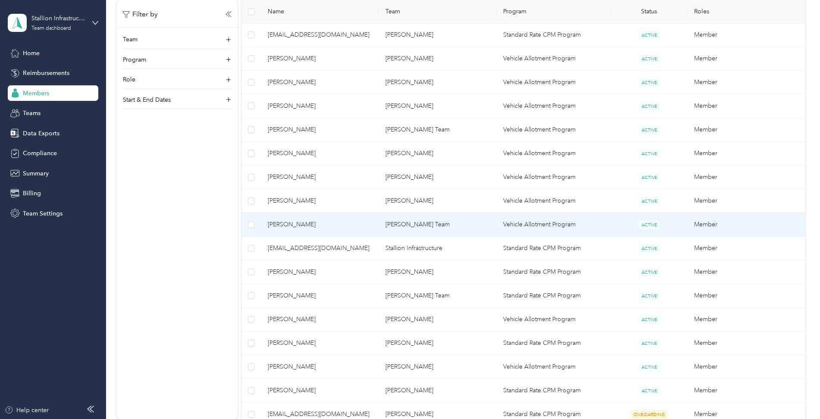
click at [288, 225] on span "[PERSON_NAME]" at bounding box center [320, 224] width 104 height 9
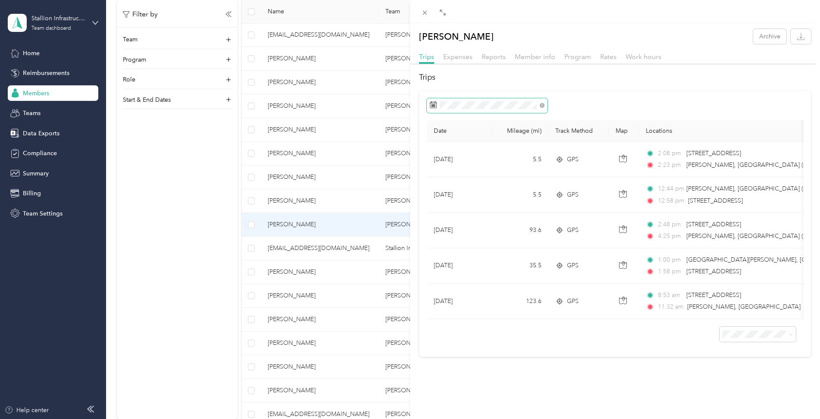
drag, startPoint x: 532, startPoint y: 59, endPoint x: 539, endPoint y: 105, distance: 46.1
click at [532, 59] on span "Member info" at bounding box center [535, 57] width 41 height 8
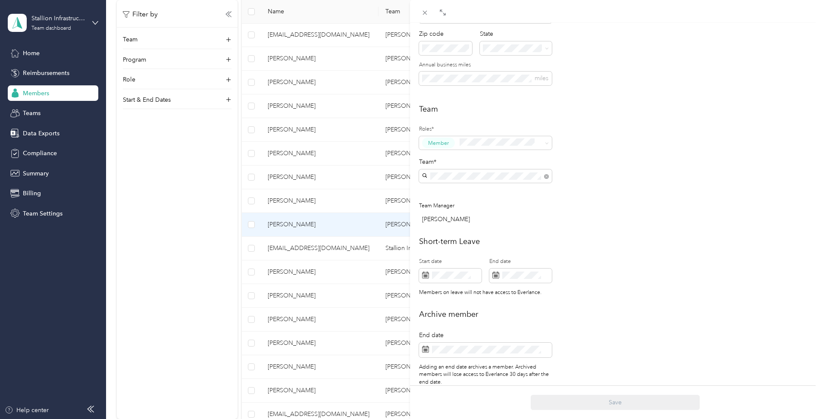
scroll to position [185, 0]
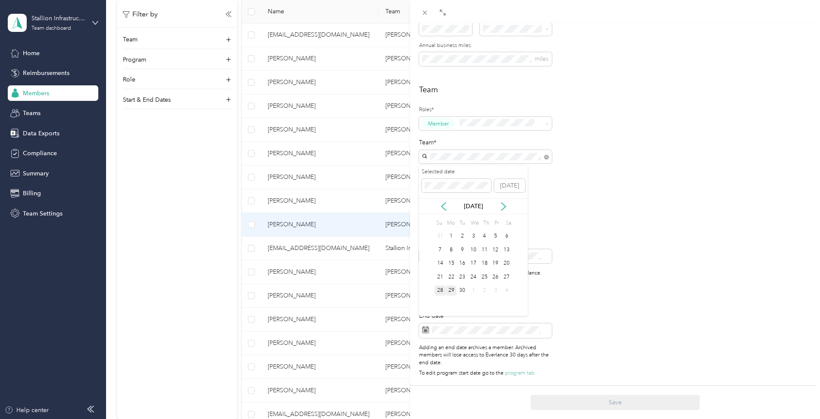
click at [441, 290] on div "28" at bounding box center [439, 290] width 11 height 11
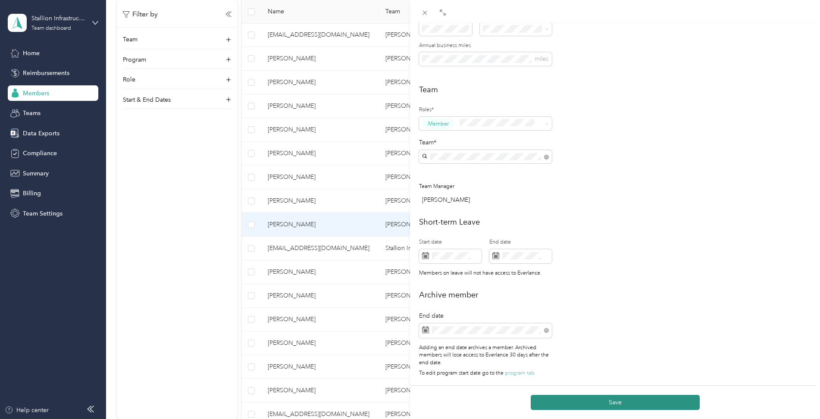
click at [617, 407] on button "Save" at bounding box center [614, 402] width 169 height 15
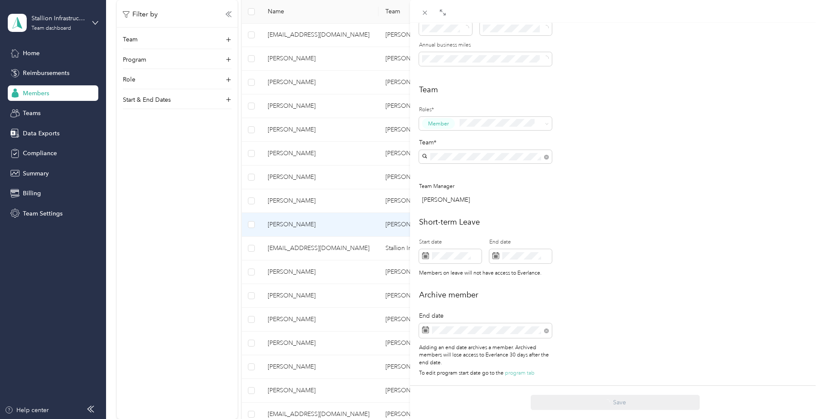
scroll to position [215, 0]
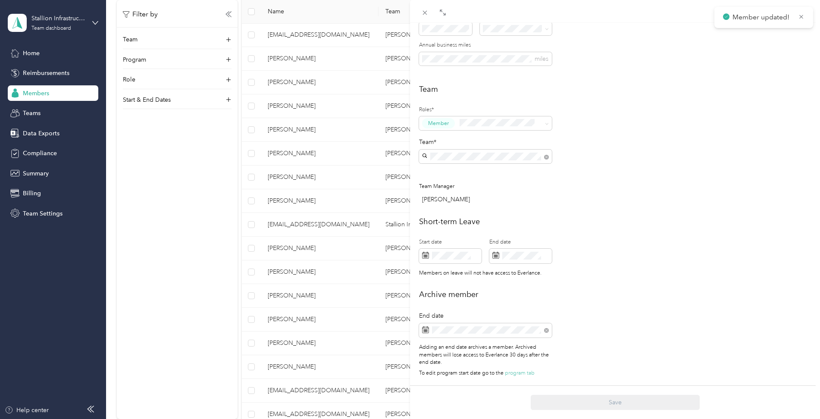
click at [175, 243] on div "This member was archived on [DATE] . They will lose access to Everlance [DATE] …" at bounding box center [410, 209] width 820 height 419
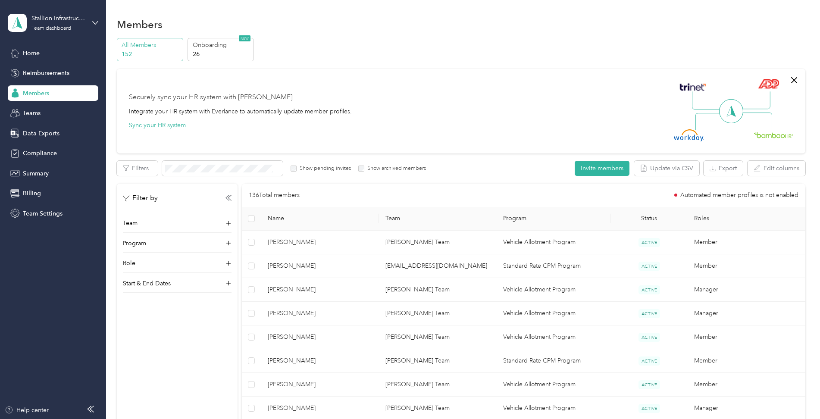
click at [395, 166] on label "Show archived members" at bounding box center [395, 169] width 62 height 8
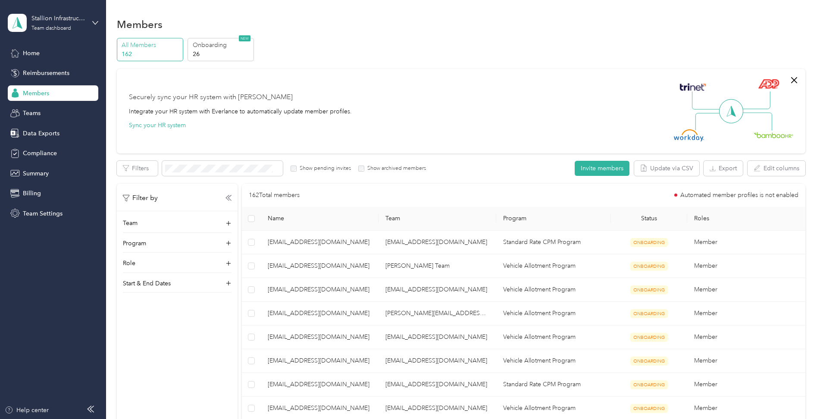
click at [362, 165] on div "Show archived members" at bounding box center [392, 169] width 68 height 8
